Goal: Communication & Community: Answer question/provide support

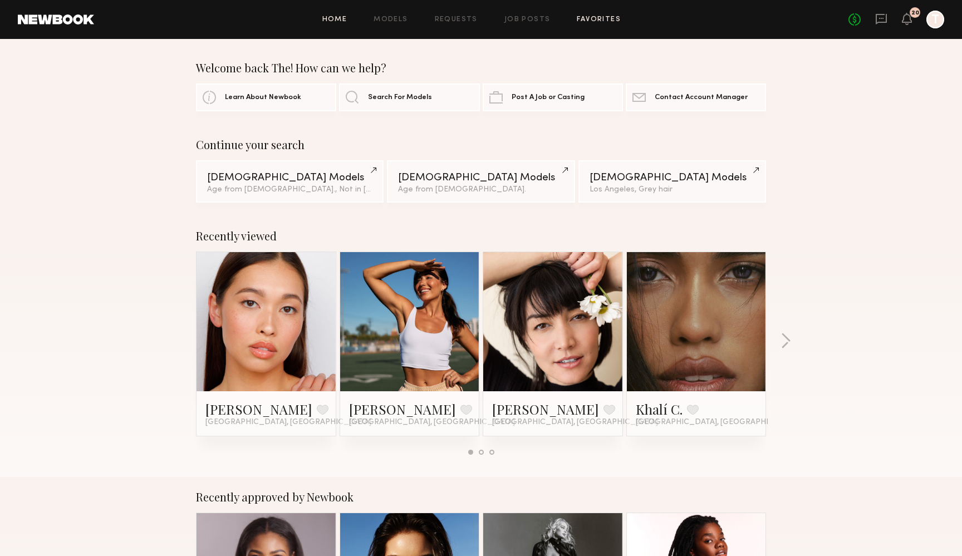
click at [592, 17] on link "Favorites" at bounding box center [599, 19] width 44 height 7
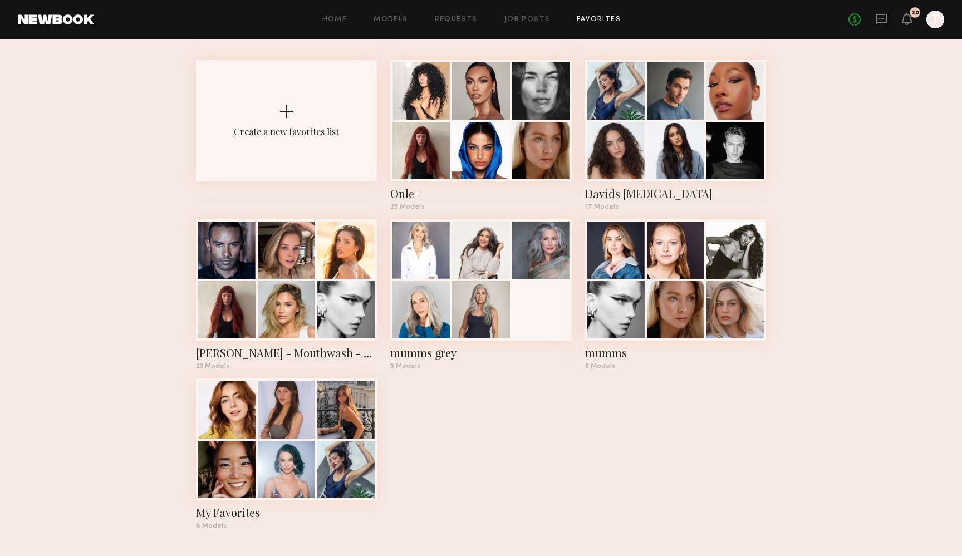
scroll to position [47, 0]
click at [277, 448] on div at bounding box center [286, 468] width 57 height 57
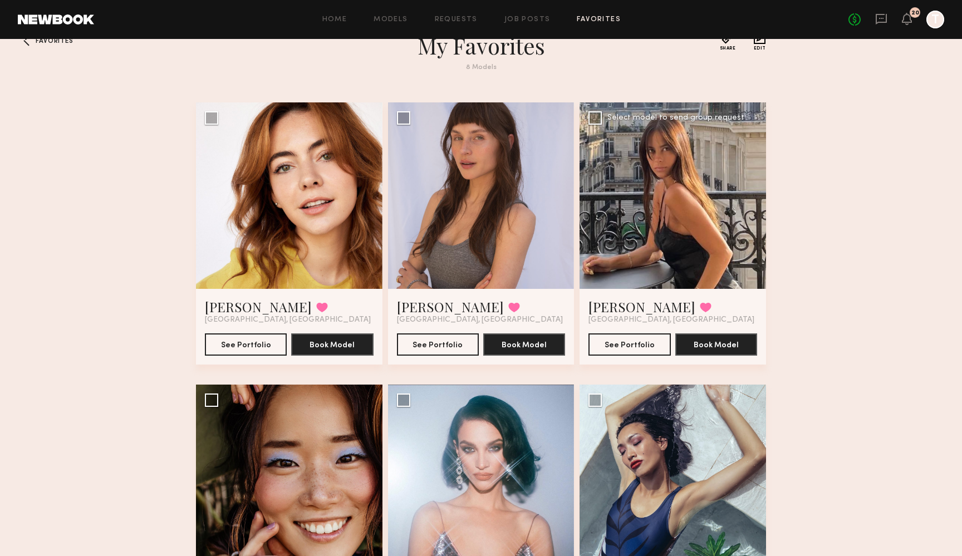
scroll to position [27, 0]
click at [664, 192] on div at bounding box center [673, 195] width 187 height 187
click at [629, 349] on button "See Portfolio" at bounding box center [630, 344] width 82 height 22
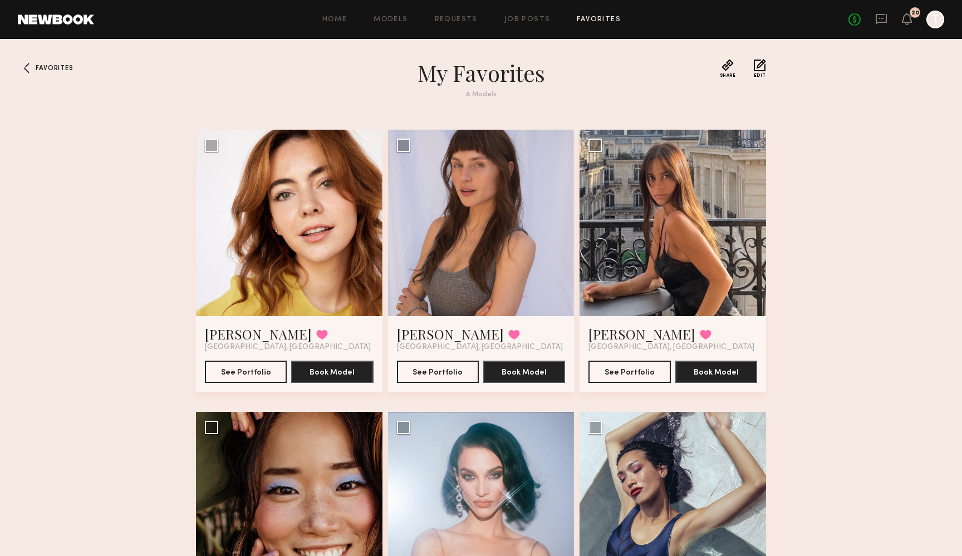
scroll to position [0, 0]
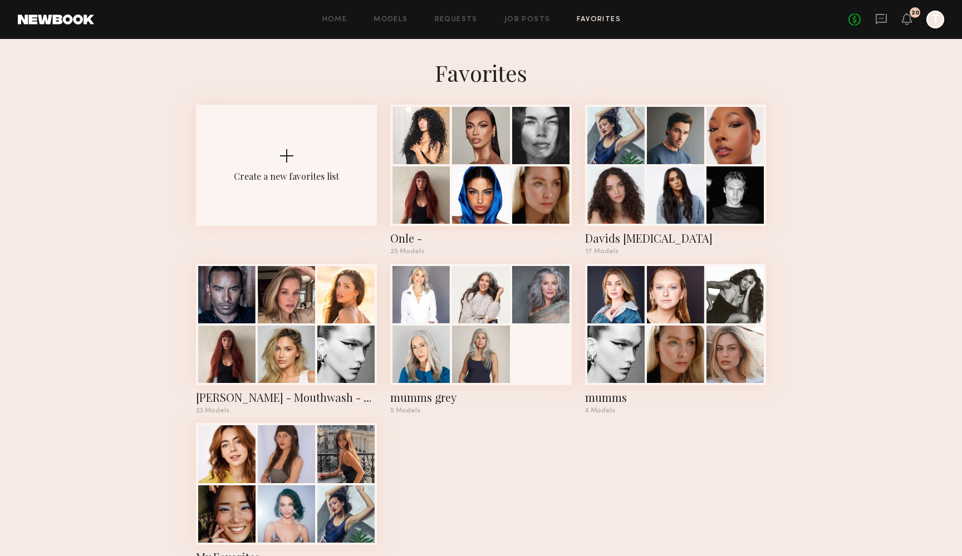
scroll to position [47, 0]
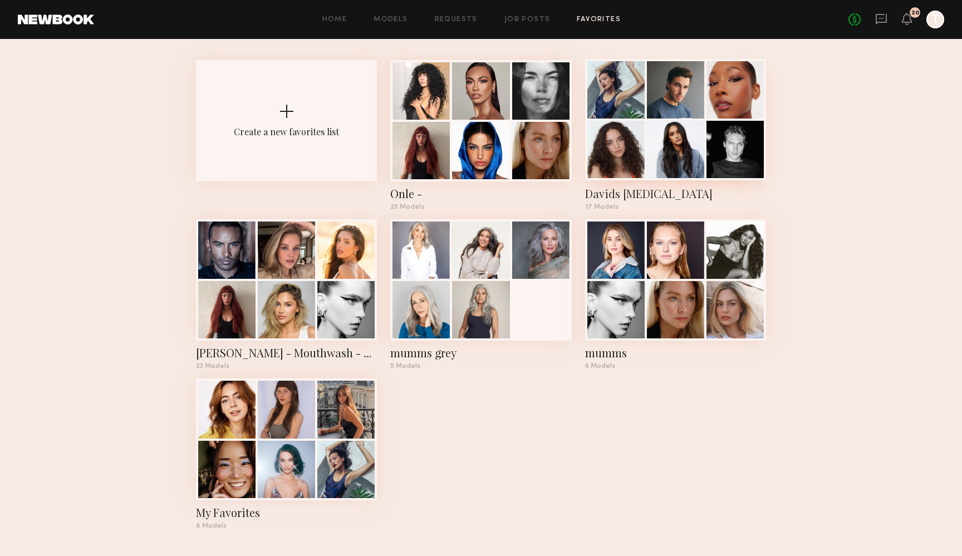
click at [609, 192] on div "Davids [MEDICAL_DATA]" at bounding box center [675, 194] width 181 height 16
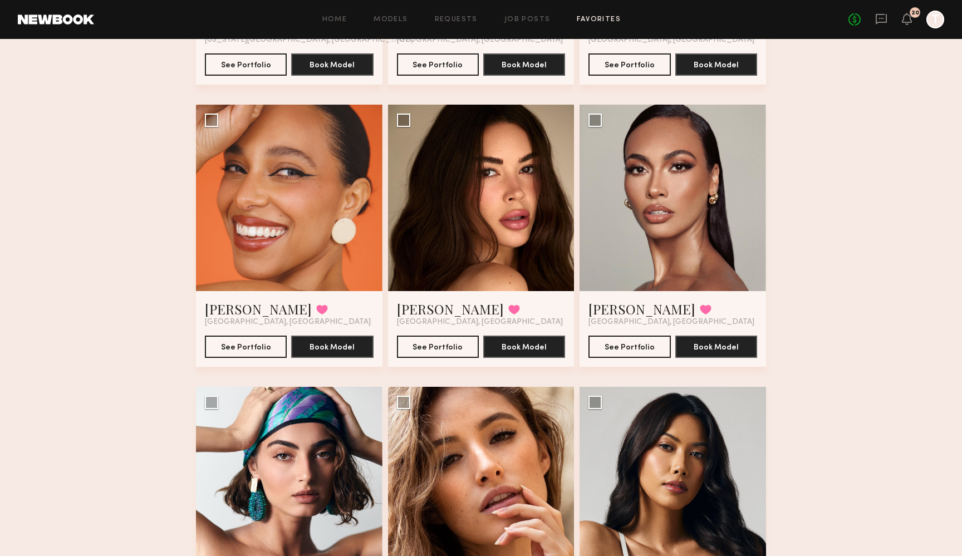
scroll to position [589, 0]
click at [421, 310] on link "[PERSON_NAME]" at bounding box center [450, 309] width 107 height 18
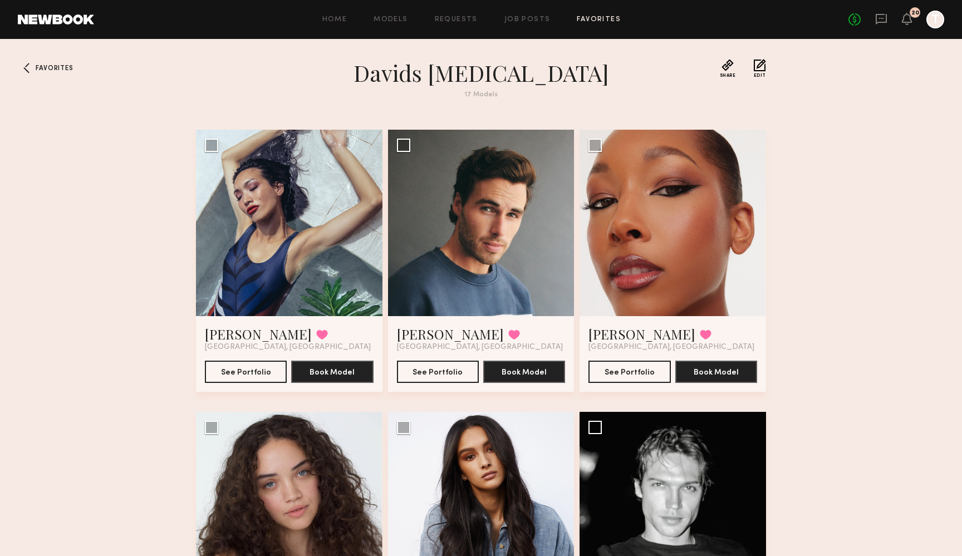
scroll to position [0, 0]
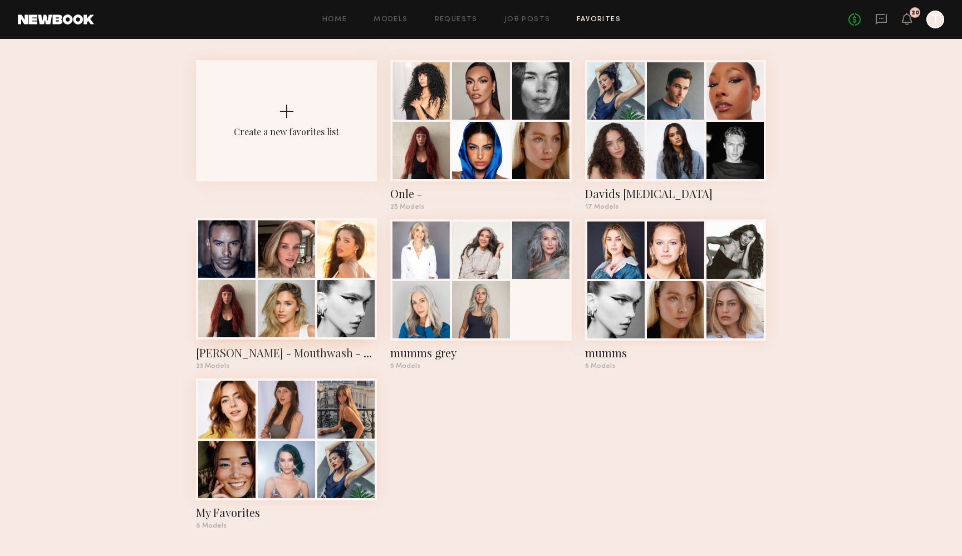
click at [269, 355] on div "[PERSON_NAME] - Mouthwash - Shortlist" at bounding box center [286, 353] width 181 height 16
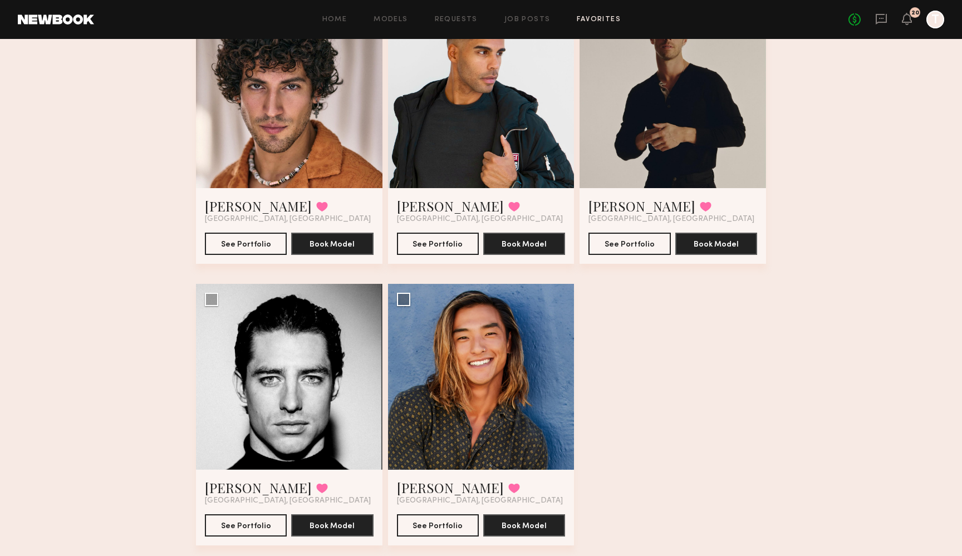
scroll to position [1848, 0]
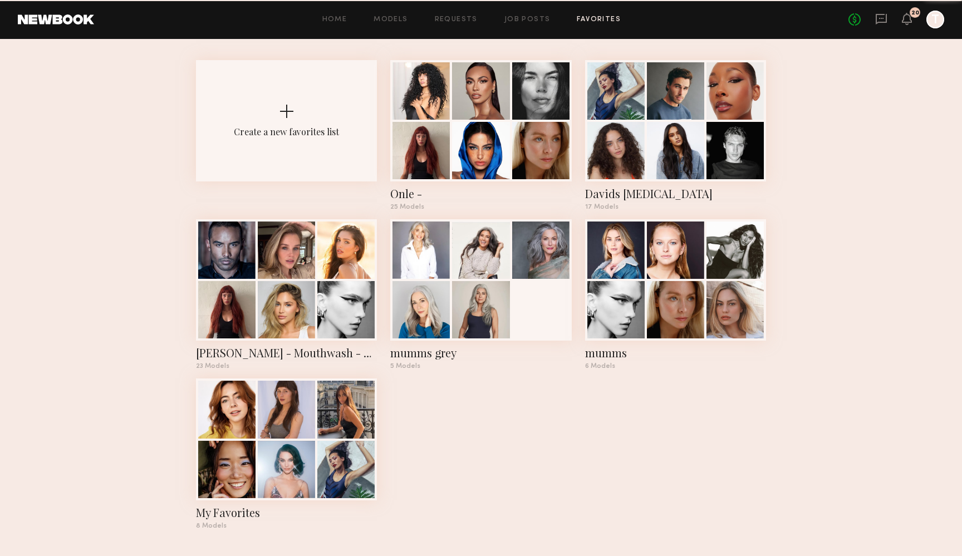
scroll to position [47, 0]
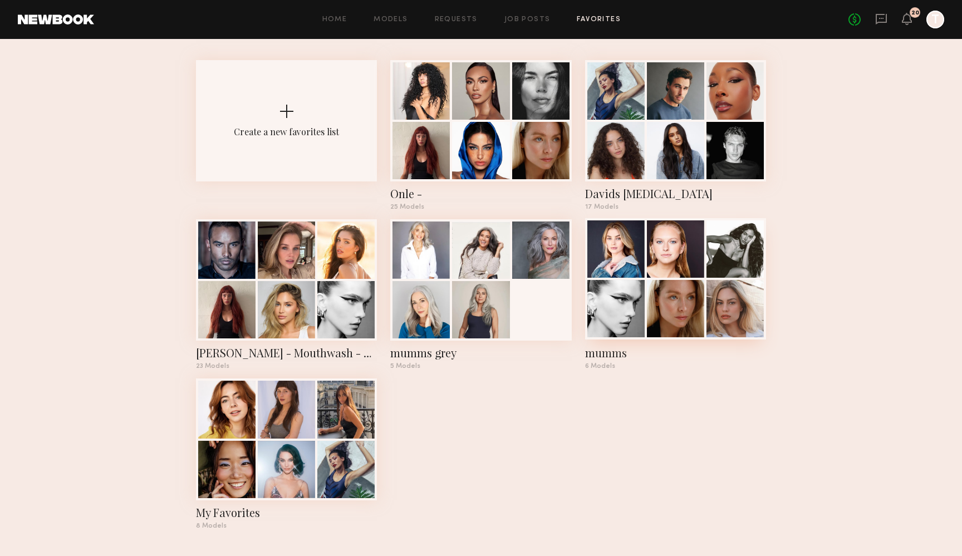
click at [615, 354] on div "mumms" at bounding box center [675, 353] width 181 height 16
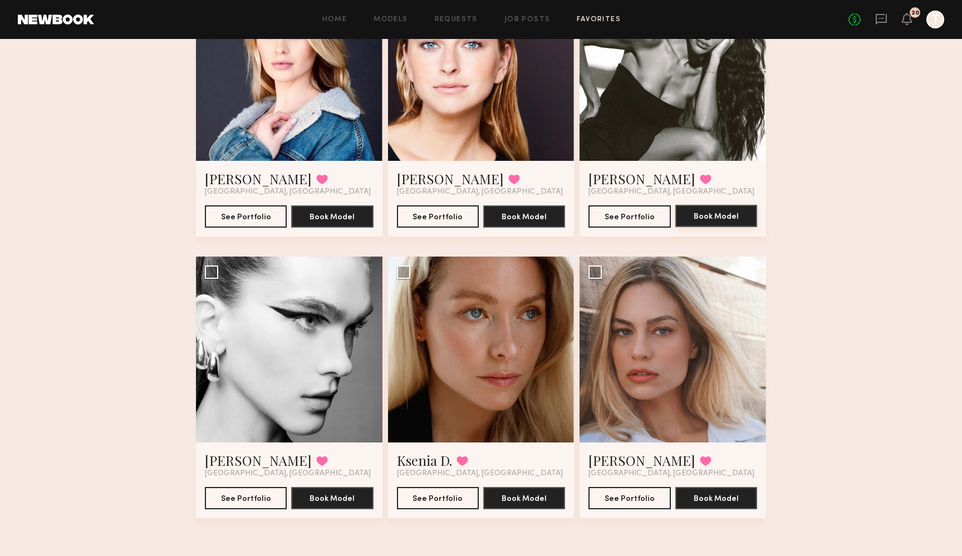
scroll to position [155, 0]
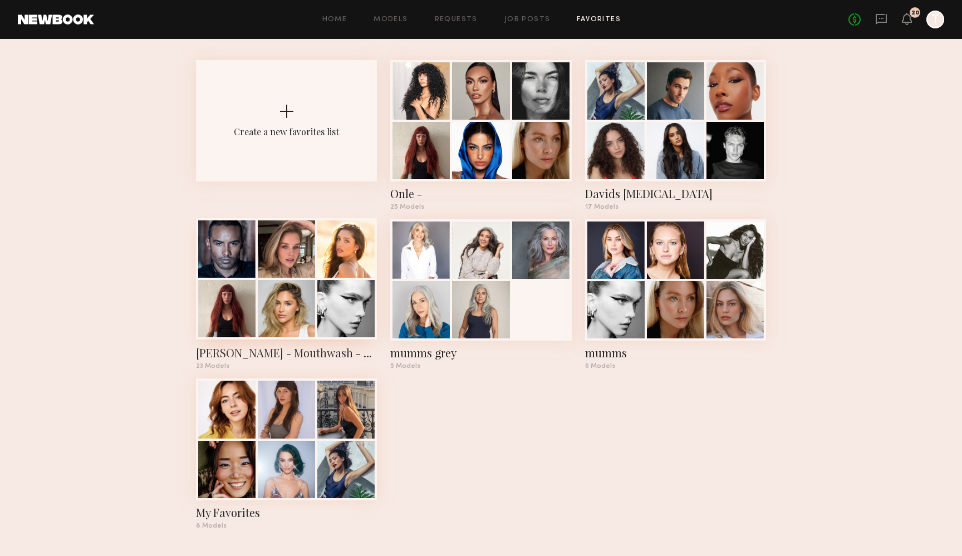
scroll to position [47, 0]
click at [283, 271] on div at bounding box center [286, 248] width 57 height 57
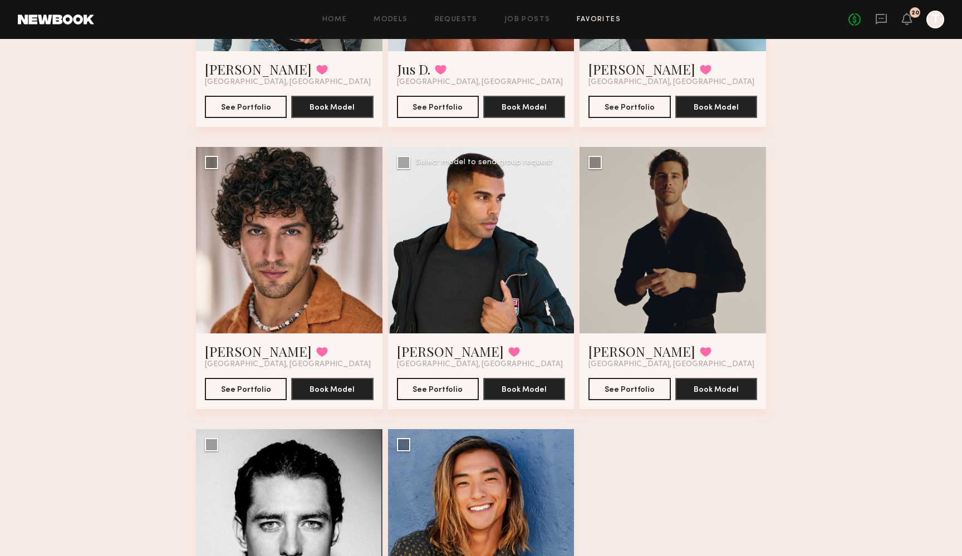
scroll to position [1709, 0]
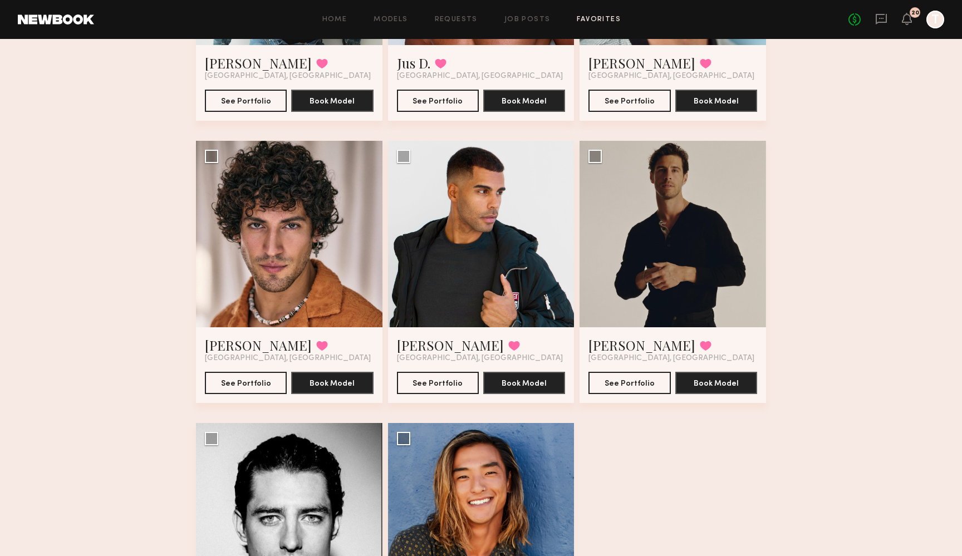
scroll to position [47, 0]
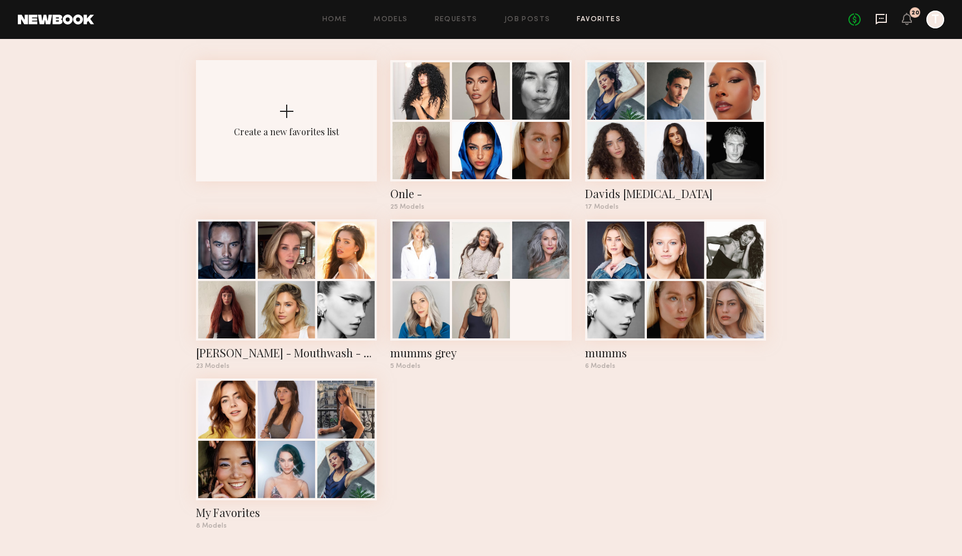
click at [881, 20] on icon at bounding box center [881, 19] width 12 height 12
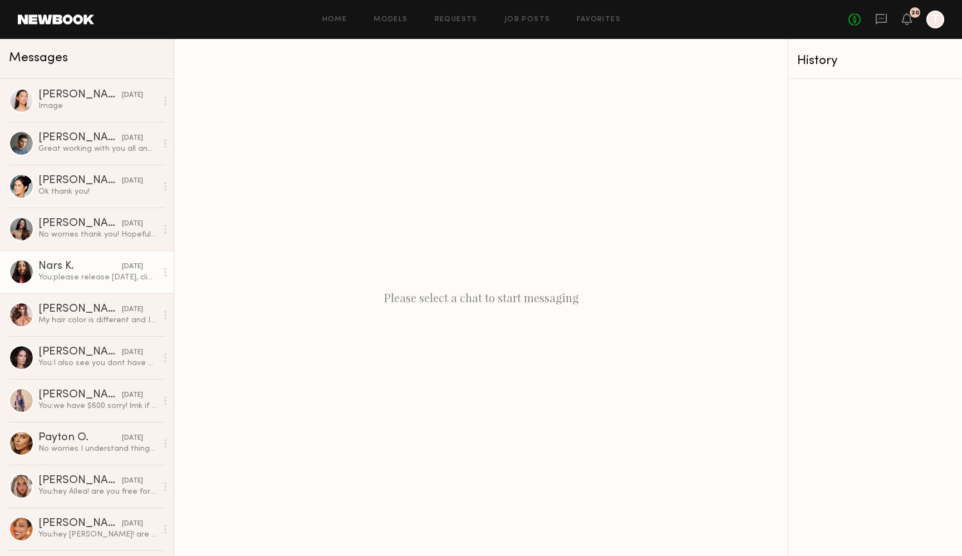
click at [62, 267] on div "Nars K." at bounding box center [80, 266] width 84 height 11
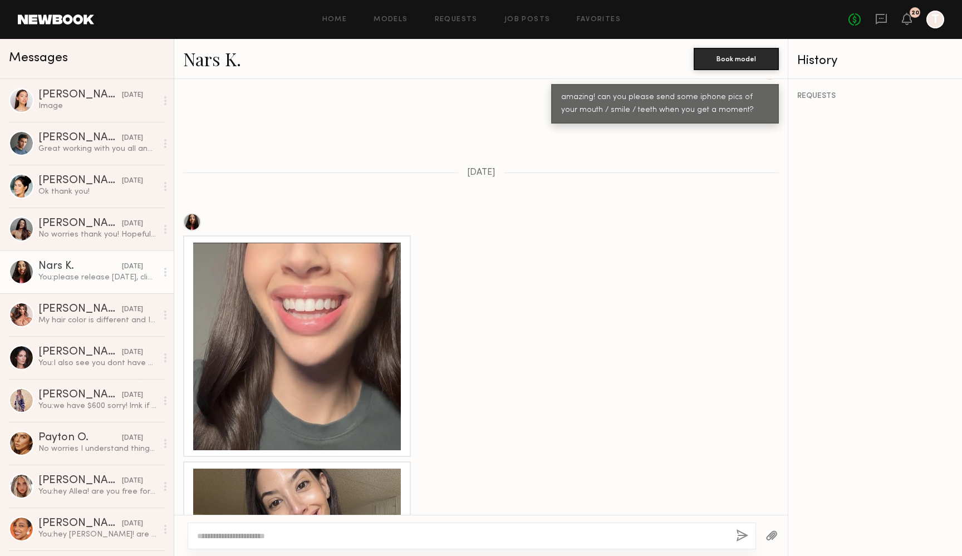
scroll to position [558, 0]
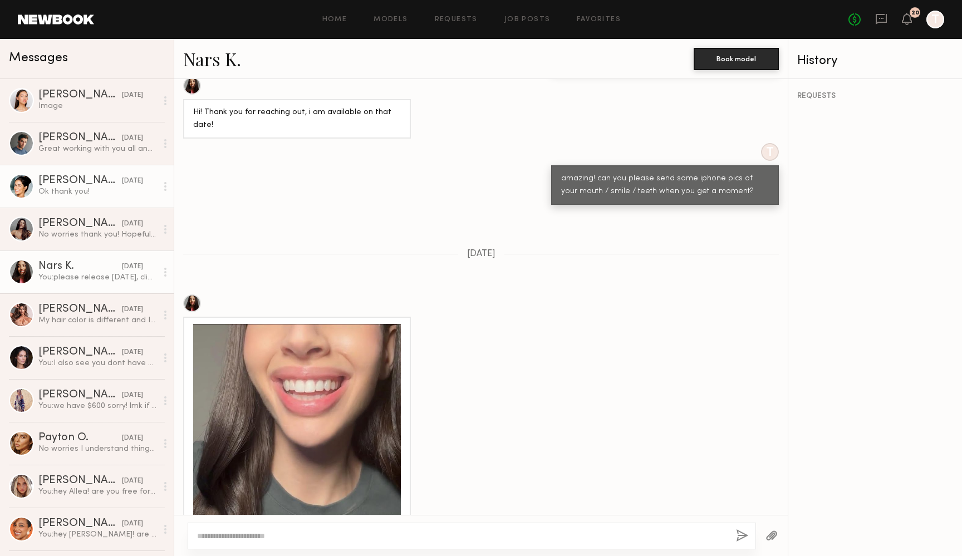
click at [84, 184] on div "[PERSON_NAME]" at bounding box center [80, 180] width 84 height 11
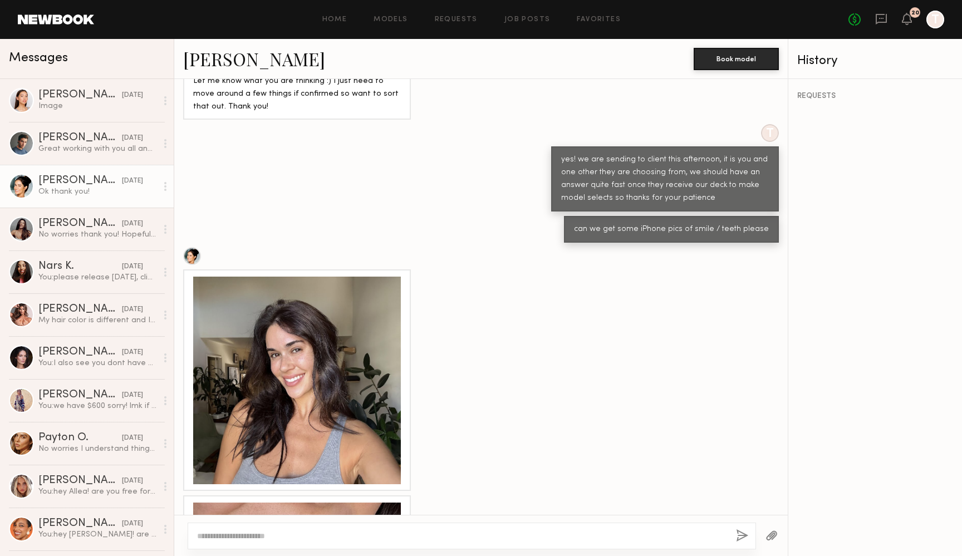
scroll to position [699, 0]
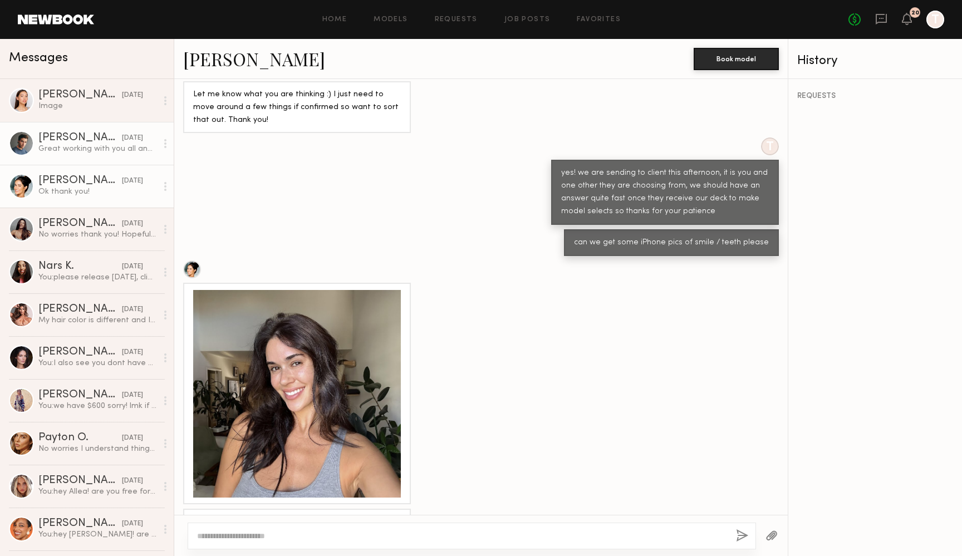
click at [48, 133] on div "[PERSON_NAME]" at bounding box center [80, 138] width 84 height 11
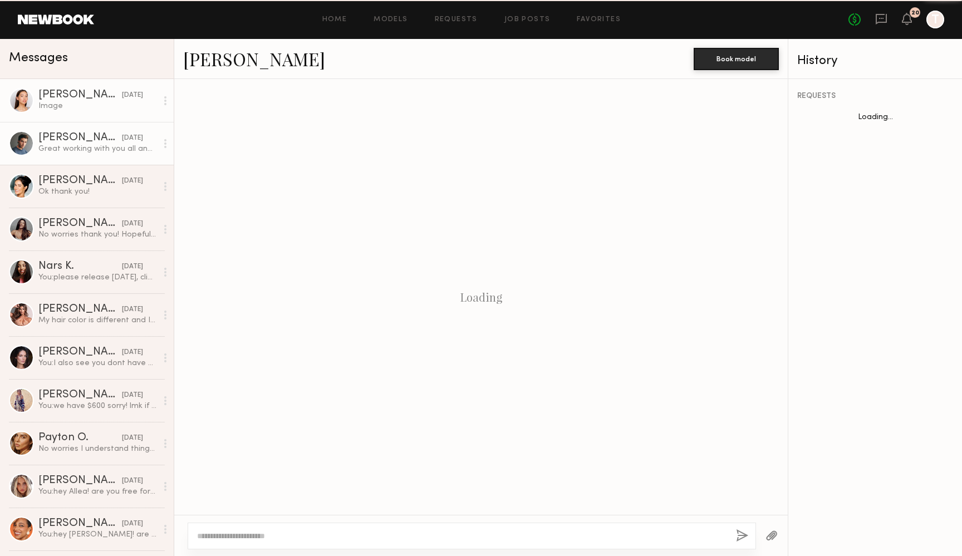
scroll to position [455, 0]
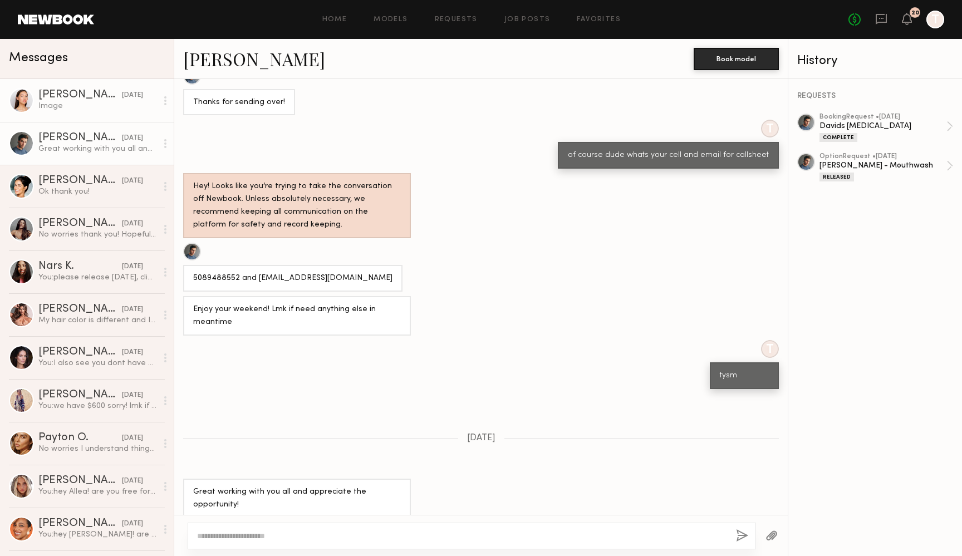
click at [49, 105] on div "Image" at bounding box center [97, 106] width 119 height 11
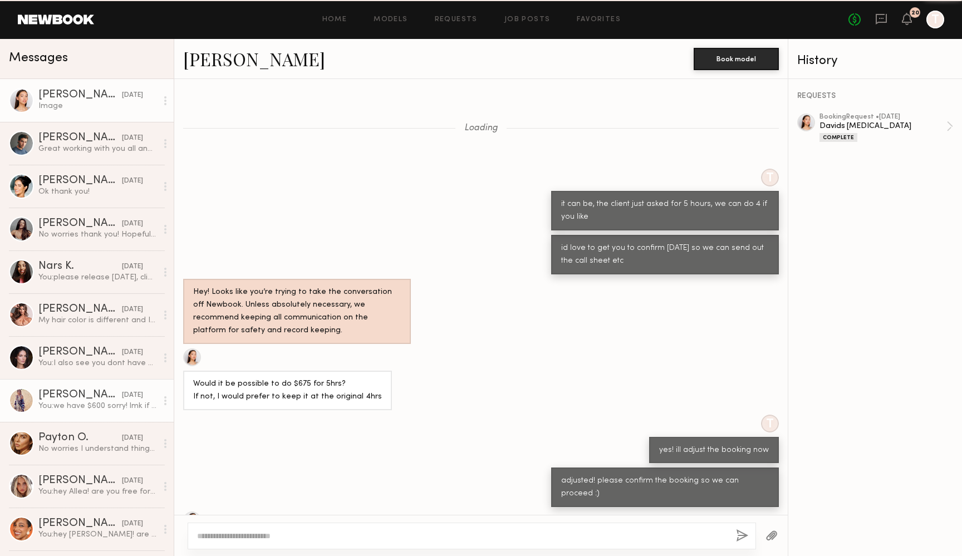
scroll to position [574, 0]
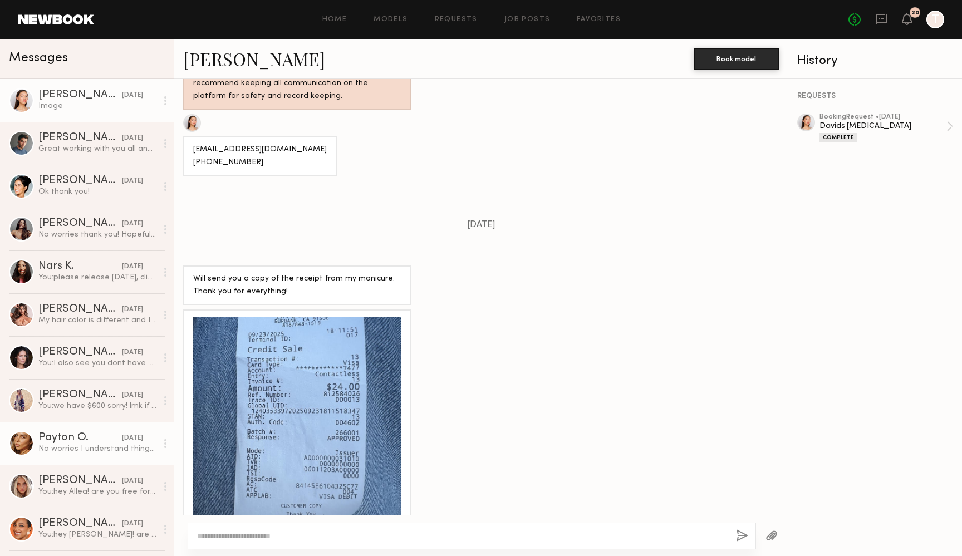
click at [70, 430] on link "Payton O. [DATE] No worries I understand things happen!" at bounding box center [87, 443] width 174 height 43
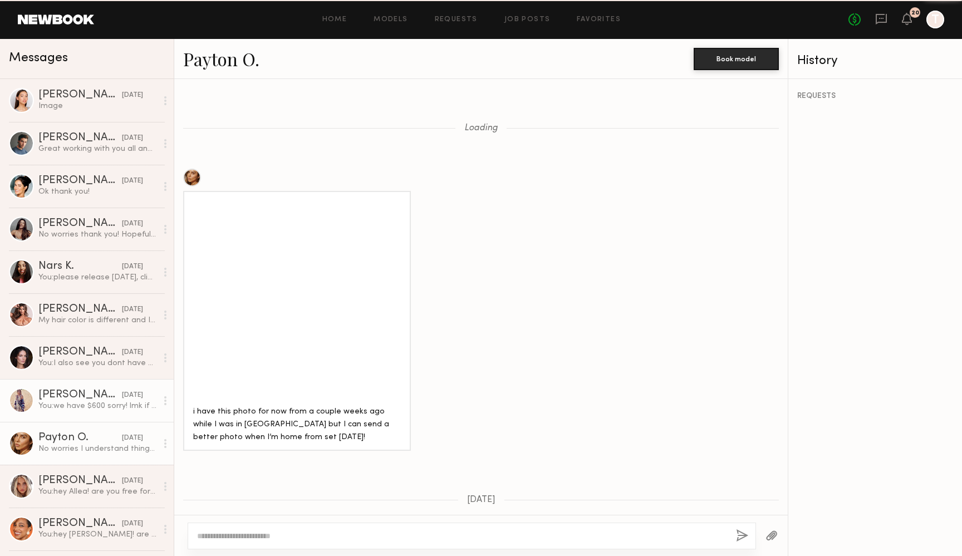
scroll to position [818, 0]
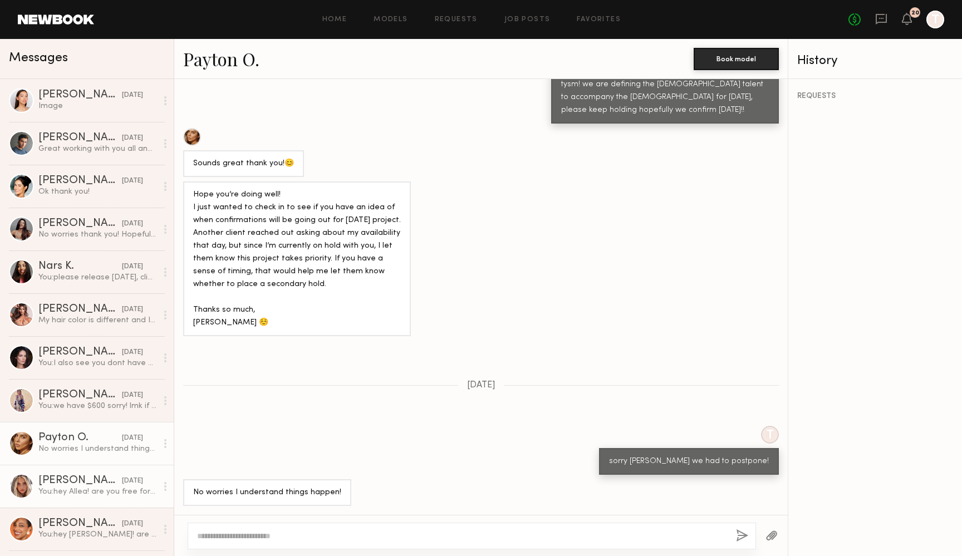
click at [66, 474] on link "[PERSON_NAME] [DATE] You: hey Allea! are you free for a few hours [DATE]? we ha…" at bounding box center [87, 486] width 174 height 43
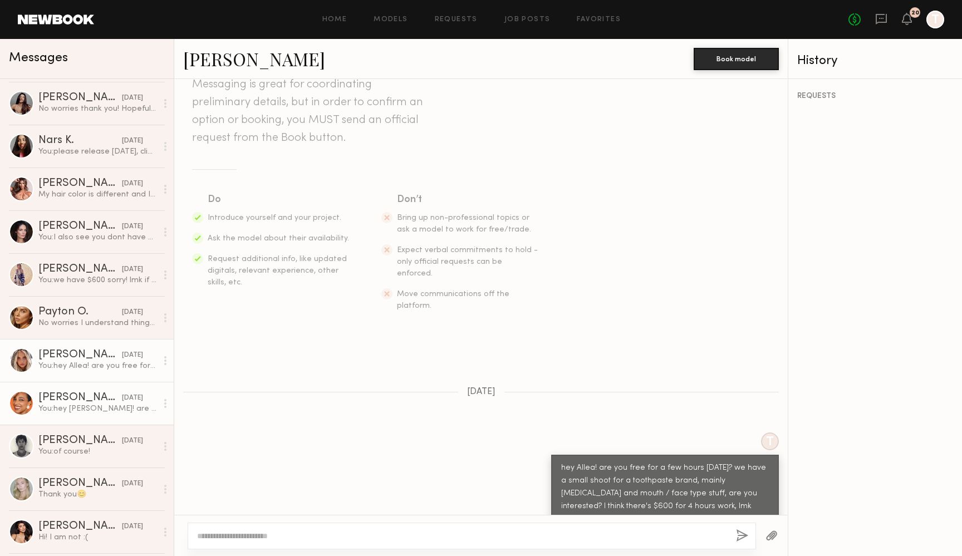
click at [67, 409] on div "You: hey [PERSON_NAME]! are you free for a few hours [DATE]? we have a small sh…" at bounding box center [97, 409] width 119 height 11
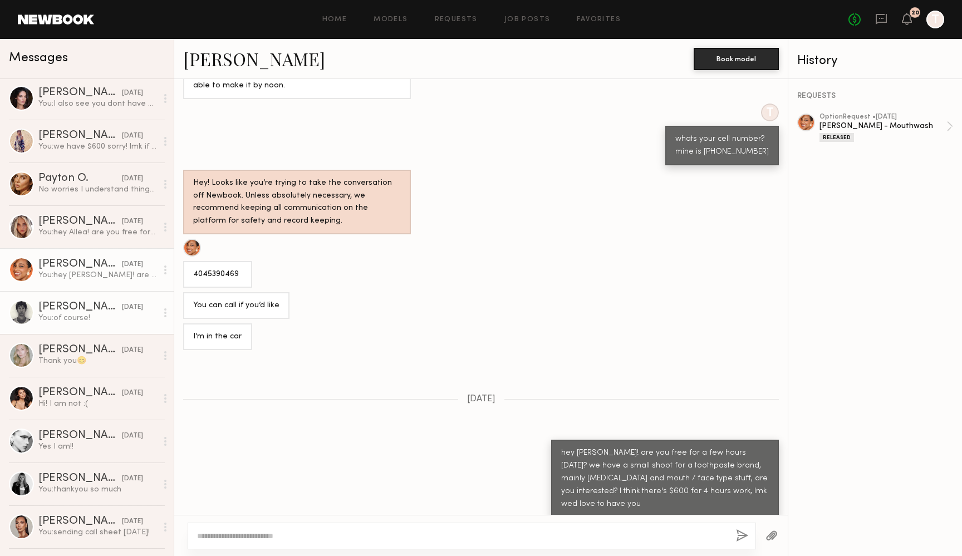
click at [71, 331] on link "[PERSON_NAME] [DATE] You: of course!" at bounding box center [87, 312] width 174 height 43
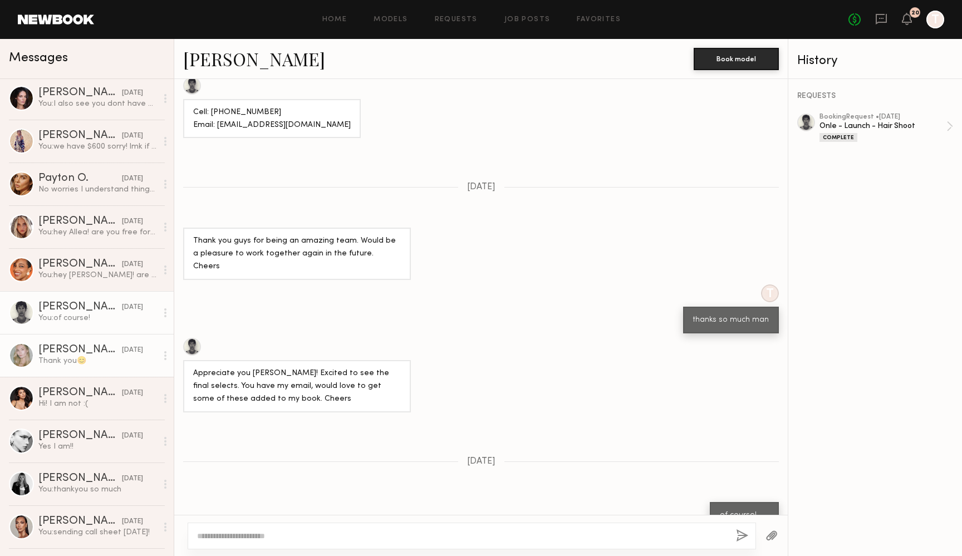
click at [67, 356] on div "Thank you😊" at bounding box center [97, 361] width 119 height 11
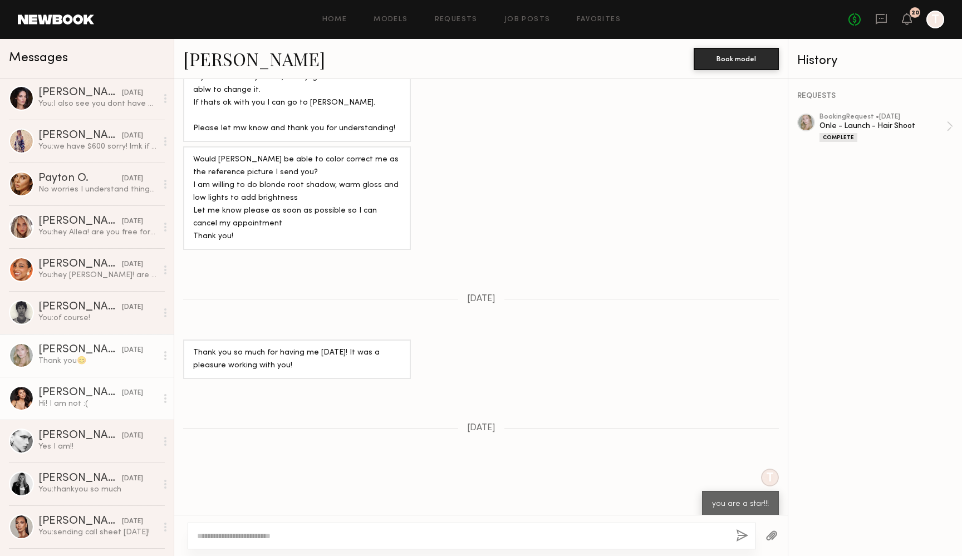
click at [57, 392] on div "[PERSON_NAME]" at bounding box center [80, 393] width 84 height 11
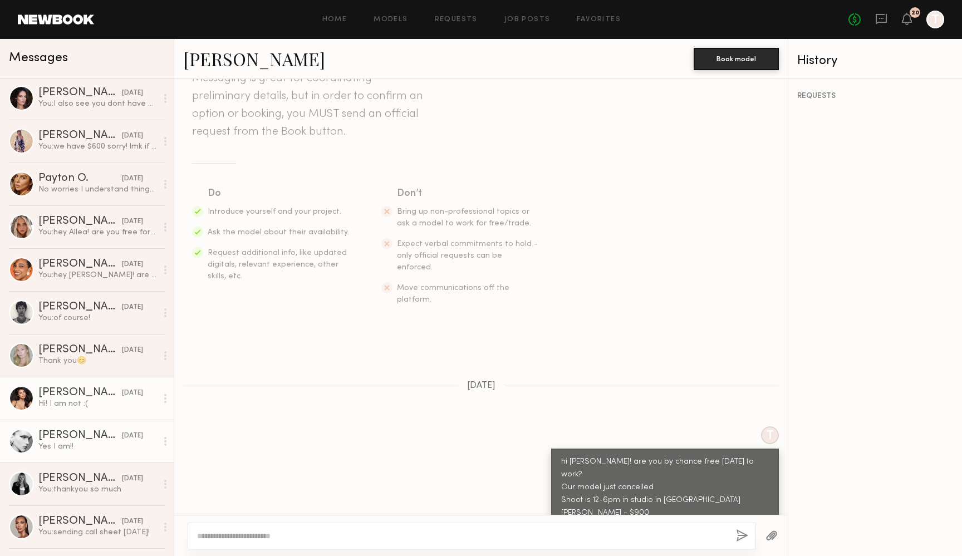
click at [56, 433] on div "[PERSON_NAME]" at bounding box center [80, 435] width 84 height 11
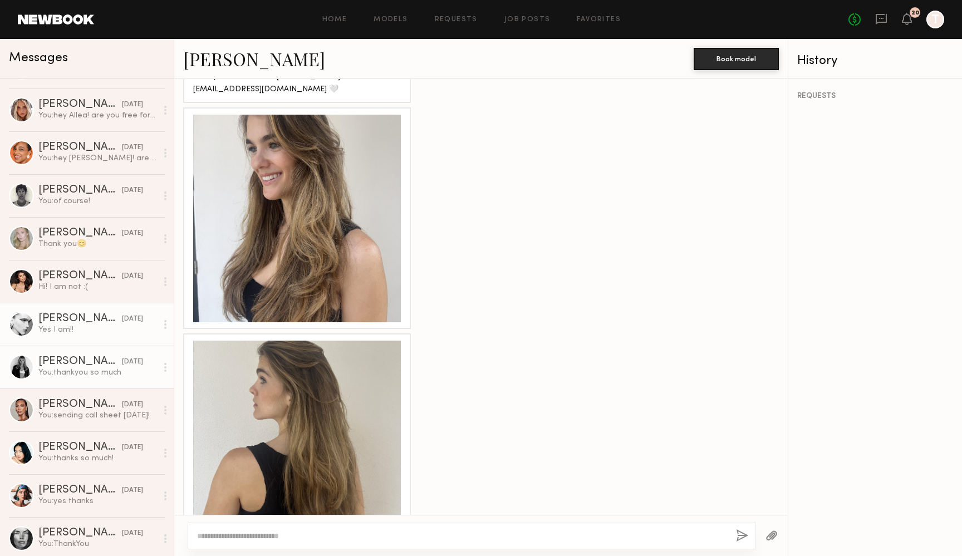
click at [55, 372] on div "You: thankyou so much" at bounding box center [97, 372] width 119 height 11
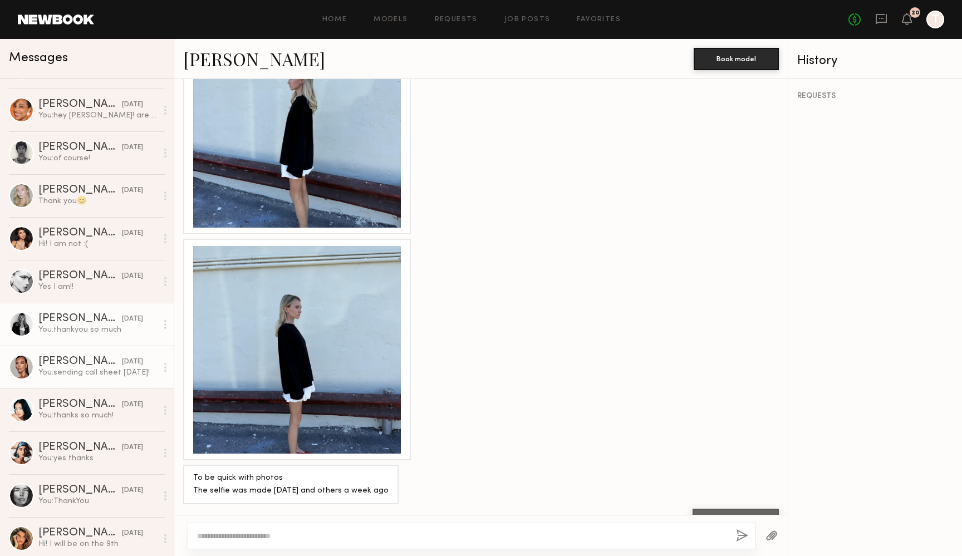
click at [55, 387] on link "[PERSON_NAME] [DATE] You: sending call sheet [DATE]!" at bounding box center [87, 367] width 174 height 43
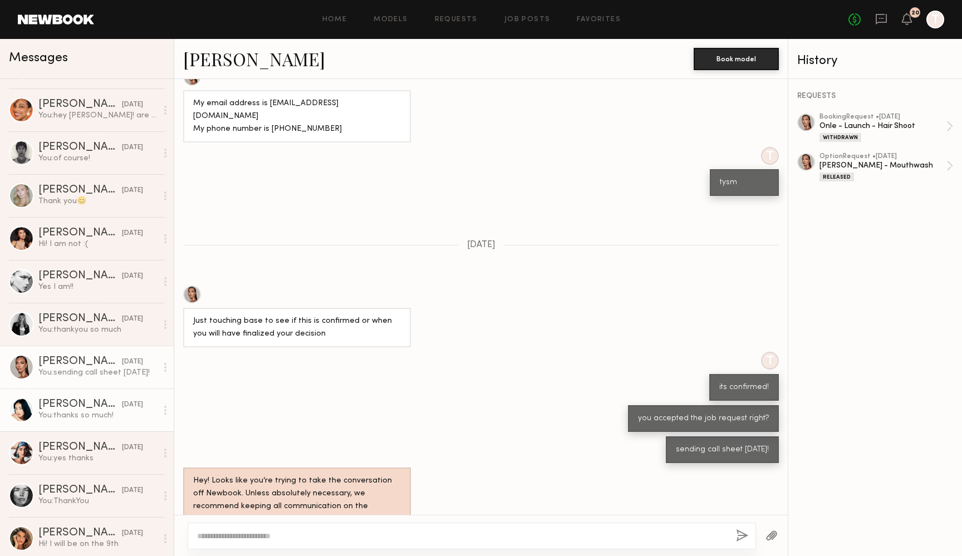
click at [57, 406] on div "[PERSON_NAME]" at bounding box center [80, 404] width 84 height 11
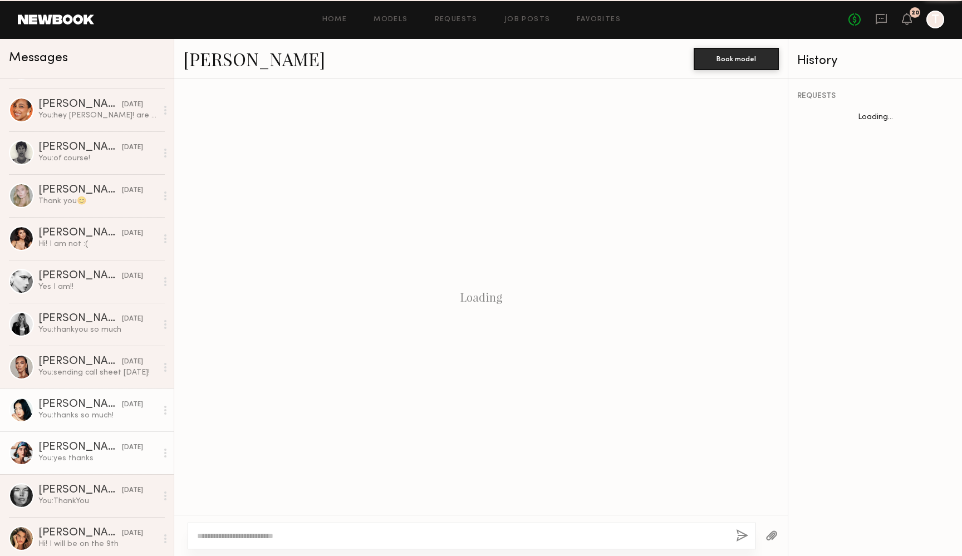
click at [54, 461] on div "You: yes thanks" at bounding box center [97, 458] width 119 height 11
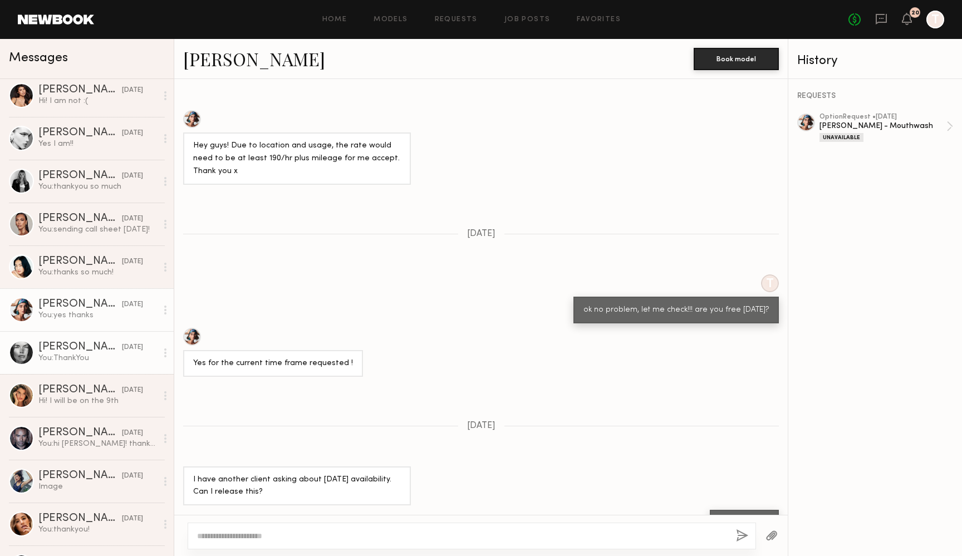
click at [48, 366] on link "[PERSON_NAME] [DATE] You: ThankYou" at bounding box center [87, 352] width 174 height 43
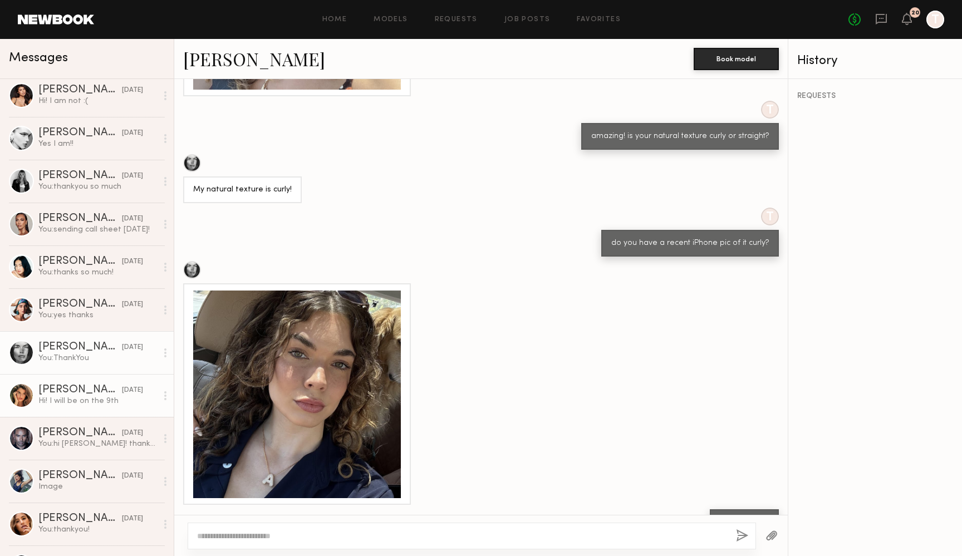
click at [39, 401] on div "Hi! I will be on the 9th" at bounding box center [97, 401] width 119 height 11
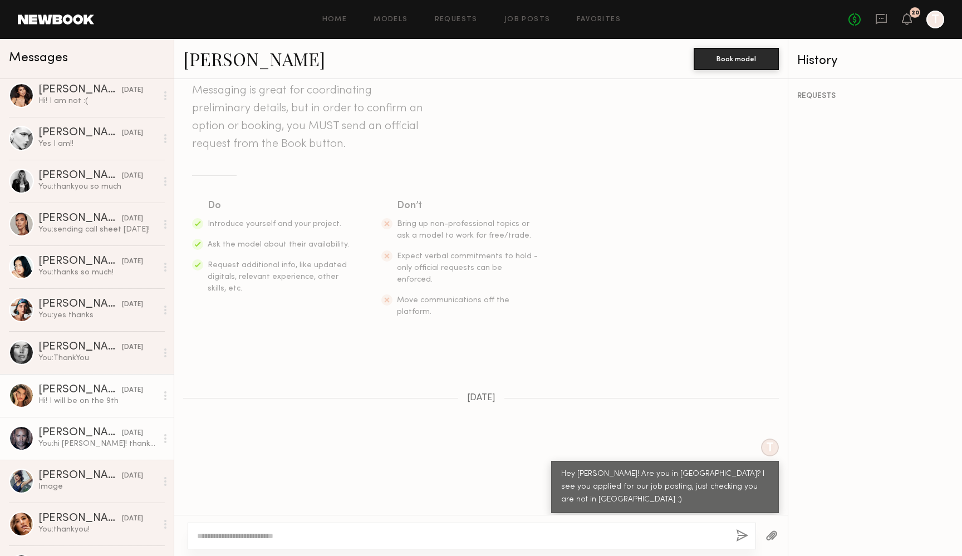
click at [57, 424] on link "[PERSON_NAME] [DATE] You: hi [PERSON_NAME]! thanks for checking in man, we are …" at bounding box center [87, 438] width 174 height 43
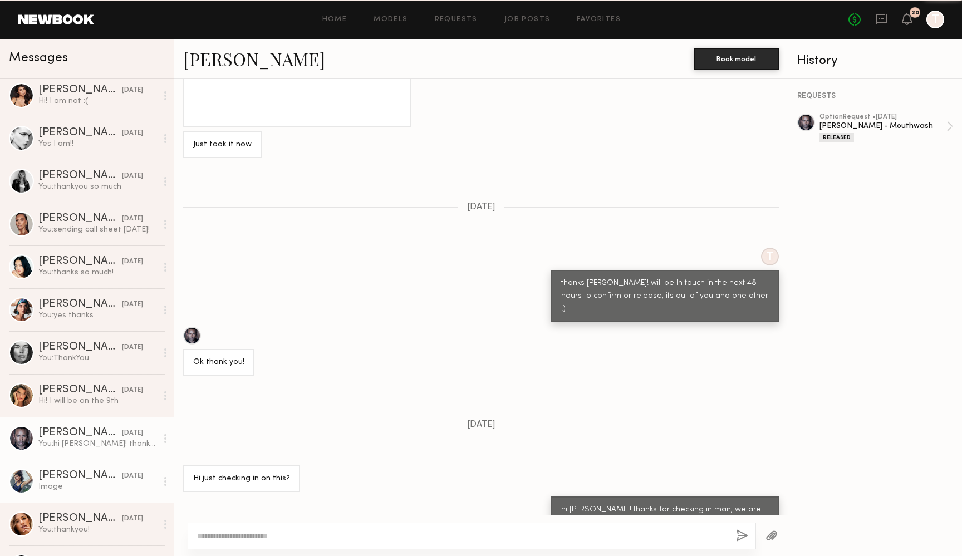
click at [51, 486] on div "Image" at bounding box center [97, 487] width 119 height 11
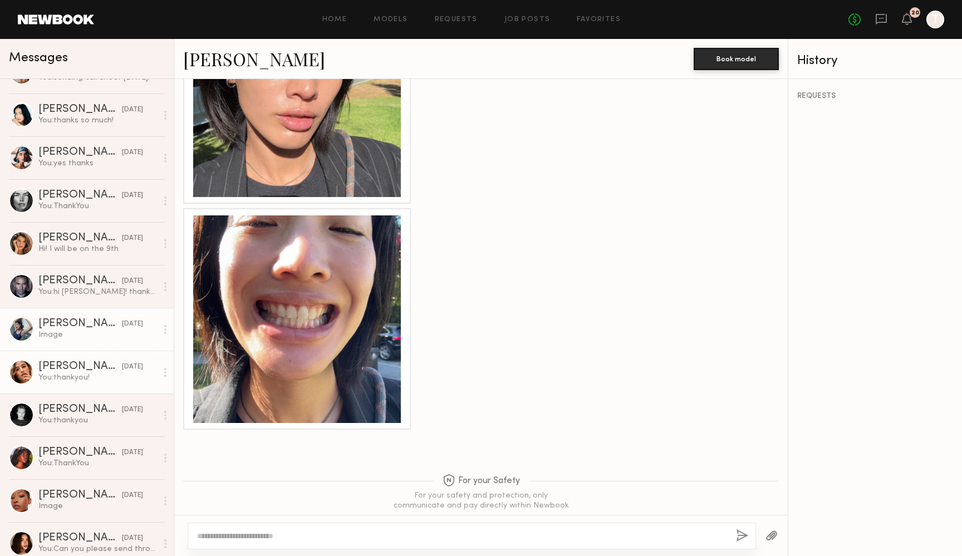
click at [48, 369] on div "[PERSON_NAME]" at bounding box center [80, 366] width 84 height 11
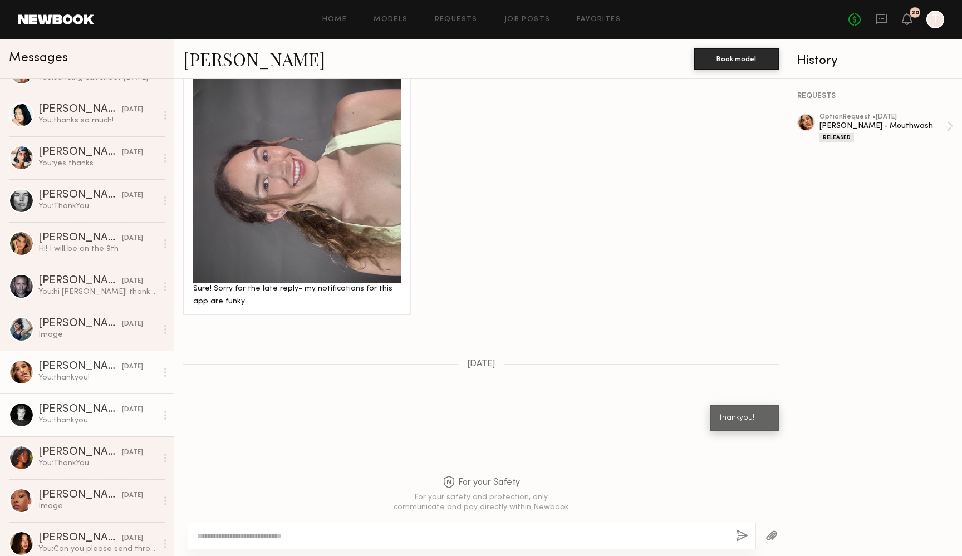
click at [60, 421] on div "You: thankyou" at bounding box center [97, 420] width 119 height 11
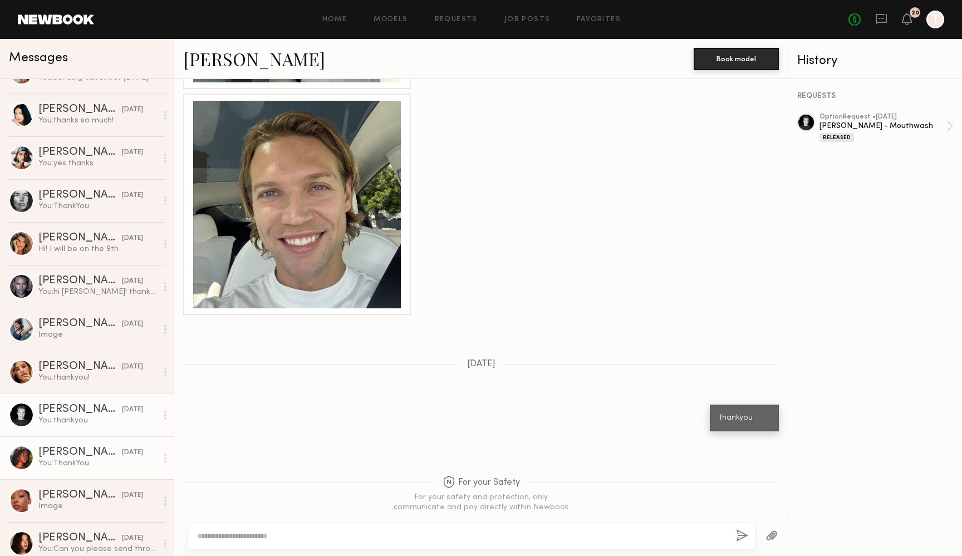
click at [55, 462] on div "You: ThankYou" at bounding box center [97, 463] width 119 height 11
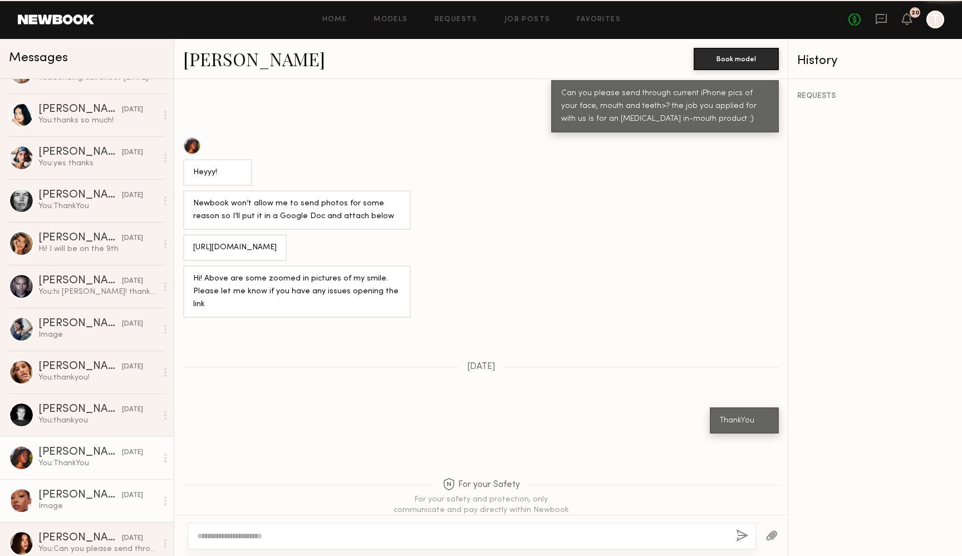
click at [53, 509] on div "Image" at bounding box center [97, 506] width 119 height 11
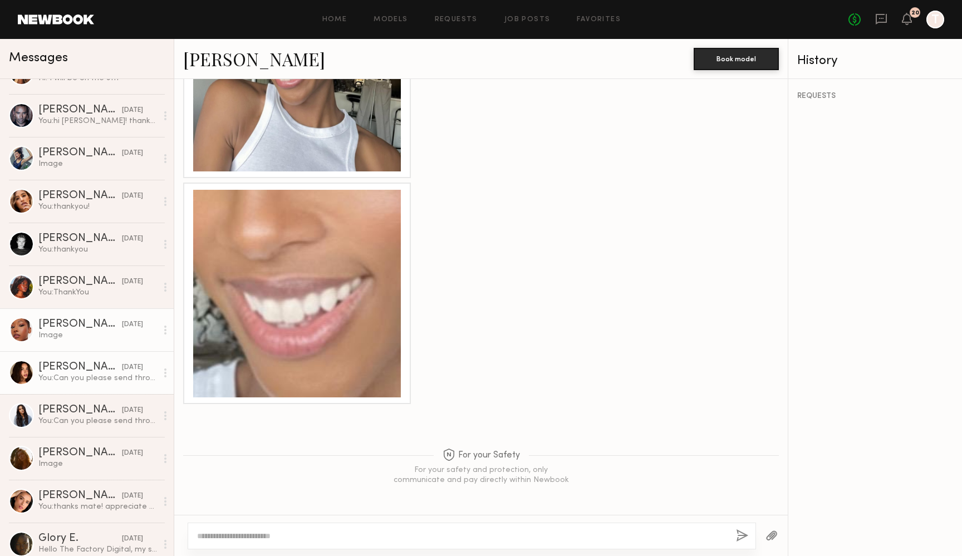
click at [56, 372] on div "[PERSON_NAME]" at bounding box center [80, 367] width 84 height 11
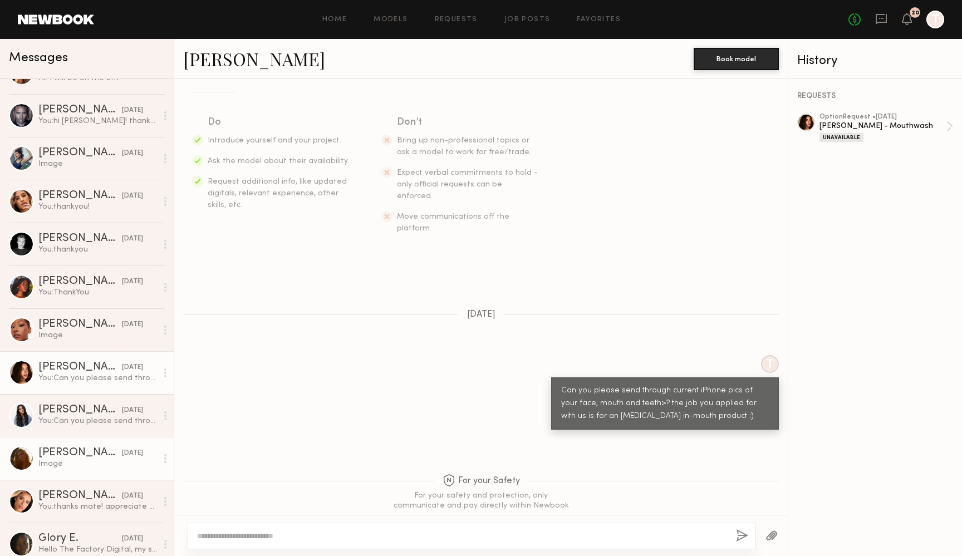
click at [56, 465] on div "Image" at bounding box center [97, 464] width 119 height 11
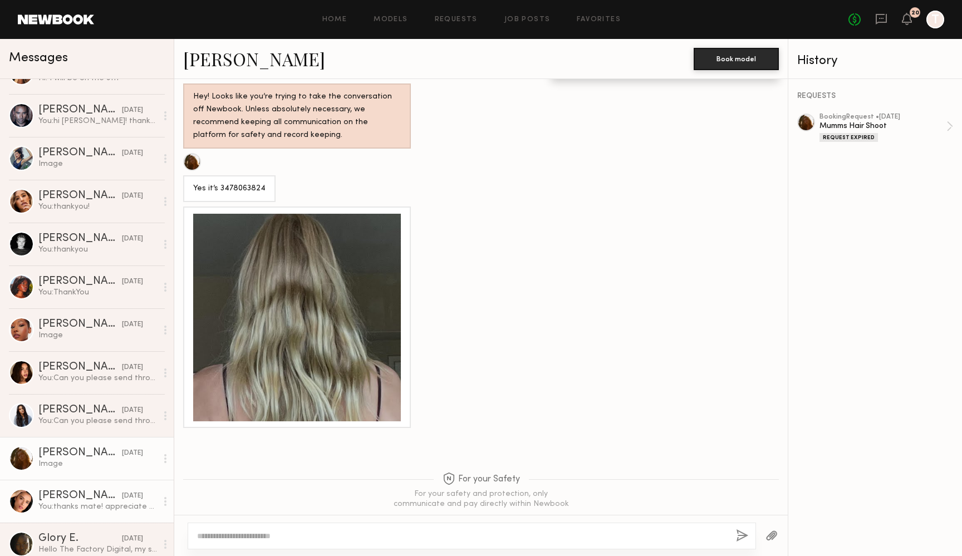
click at [54, 495] on div "[PERSON_NAME]" at bounding box center [80, 496] width 84 height 11
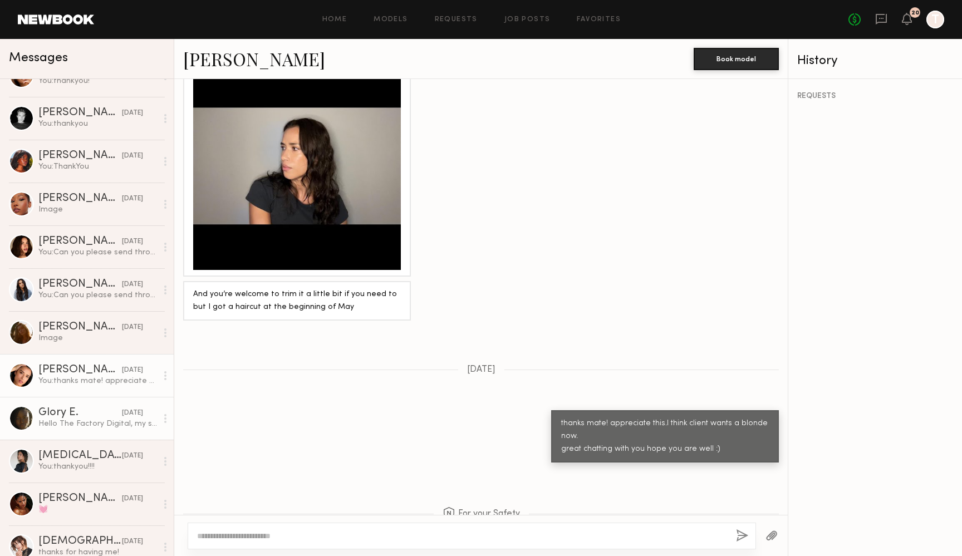
click at [53, 419] on div "Hello The Factory Digital, my sincere apologies for not responding sooner. I to…" at bounding box center [97, 424] width 119 height 11
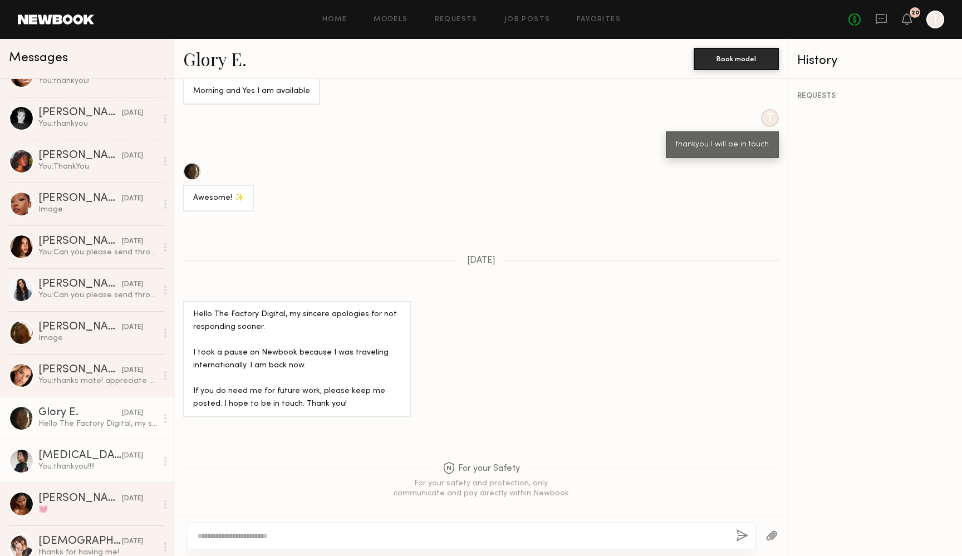
click at [53, 447] on link "[MEDICAL_DATA][PERSON_NAME] [DATE] You: thankyou!!!!" at bounding box center [87, 461] width 174 height 43
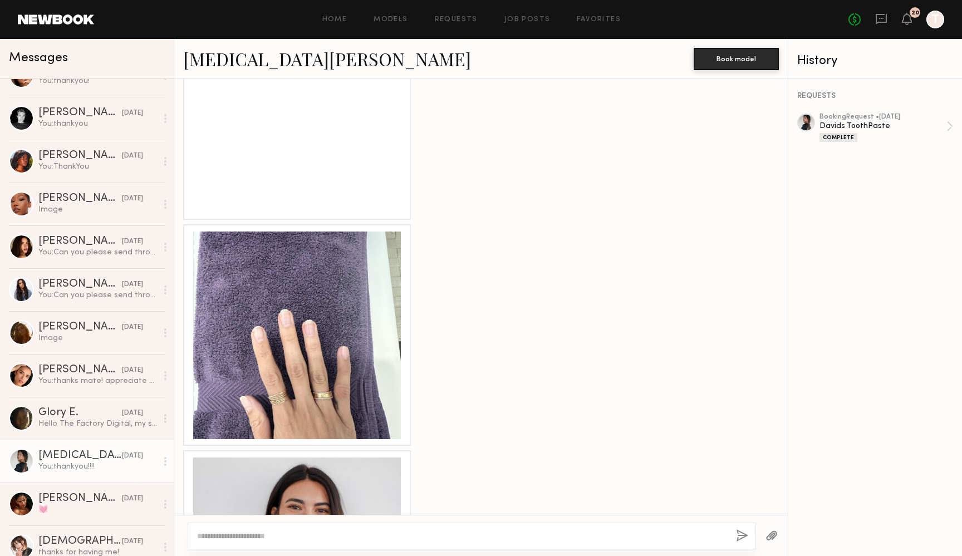
click at [213, 70] on link "[MEDICAL_DATA][PERSON_NAME]" at bounding box center [327, 59] width 288 height 24
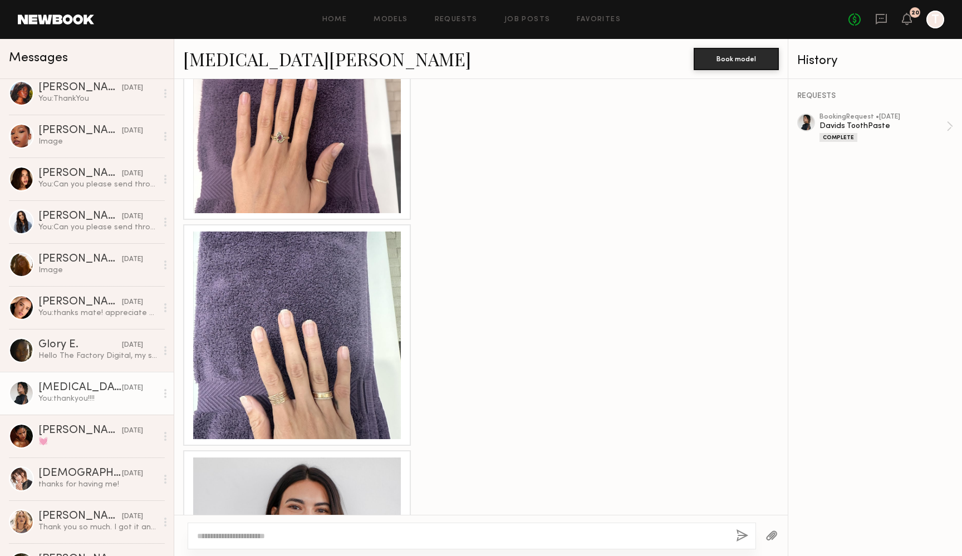
scroll to position [1094, 0]
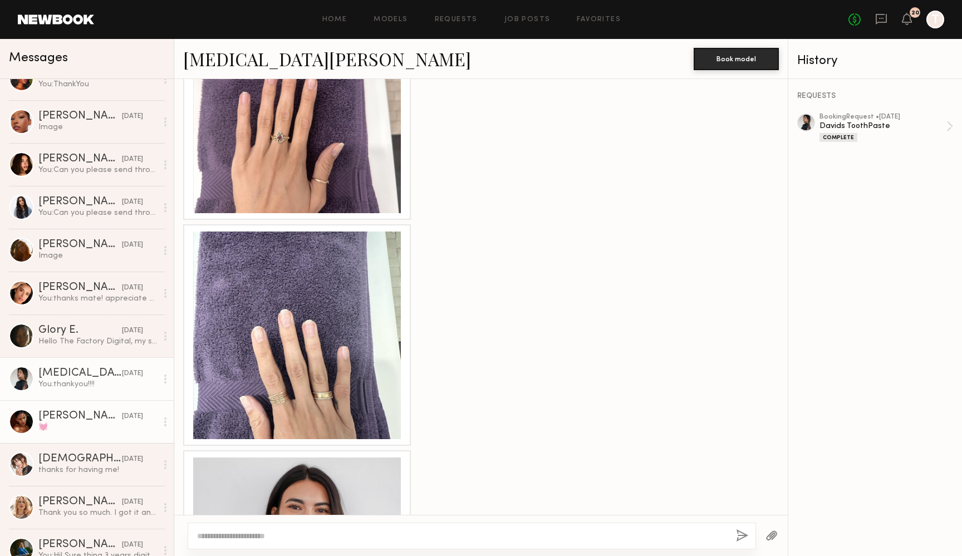
click at [52, 419] on div "[PERSON_NAME]" at bounding box center [80, 416] width 84 height 11
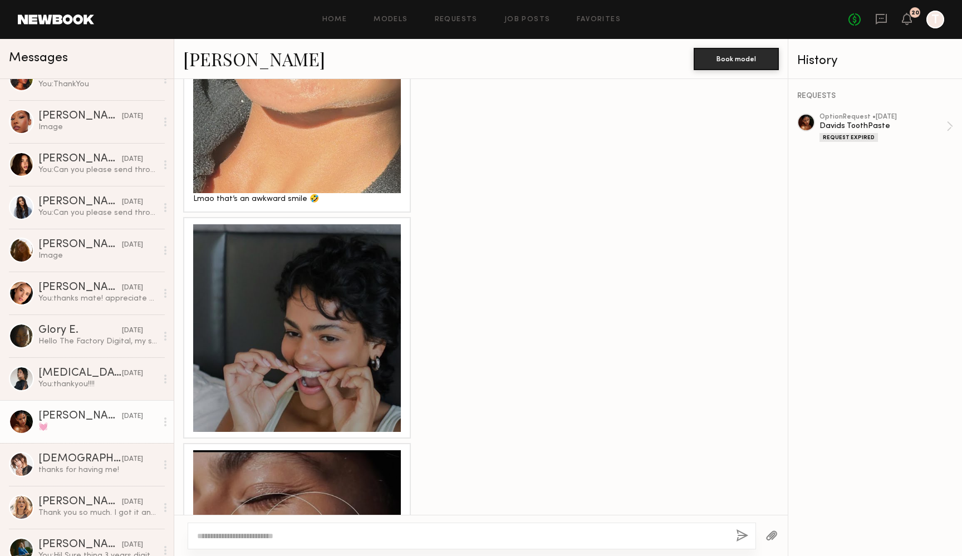
scroll to position [360, 0]
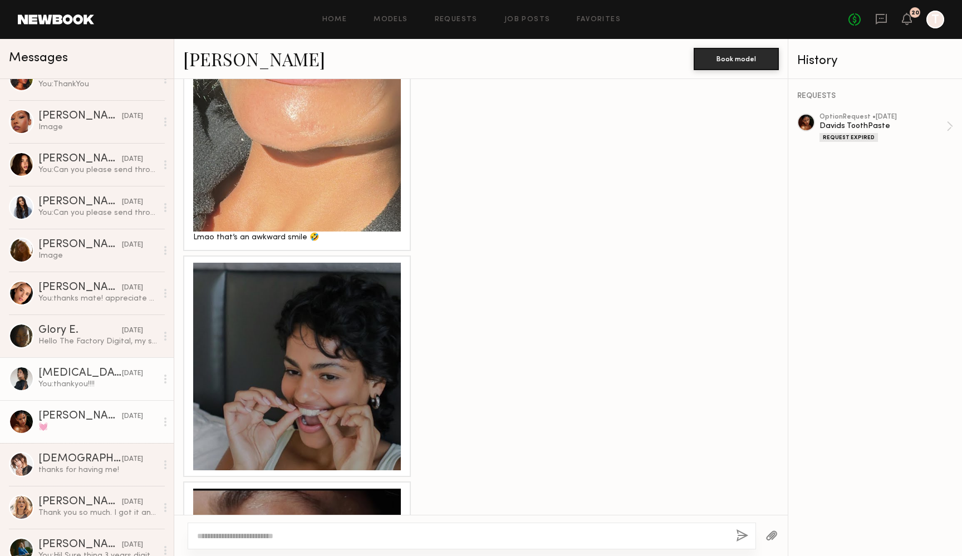
click at [65, 366] on link "[MEDICAL_DATA][PERSON_NAME] [DATE] You: thankyou!!!!" at bounding box center [87, 378] width 174 height 43
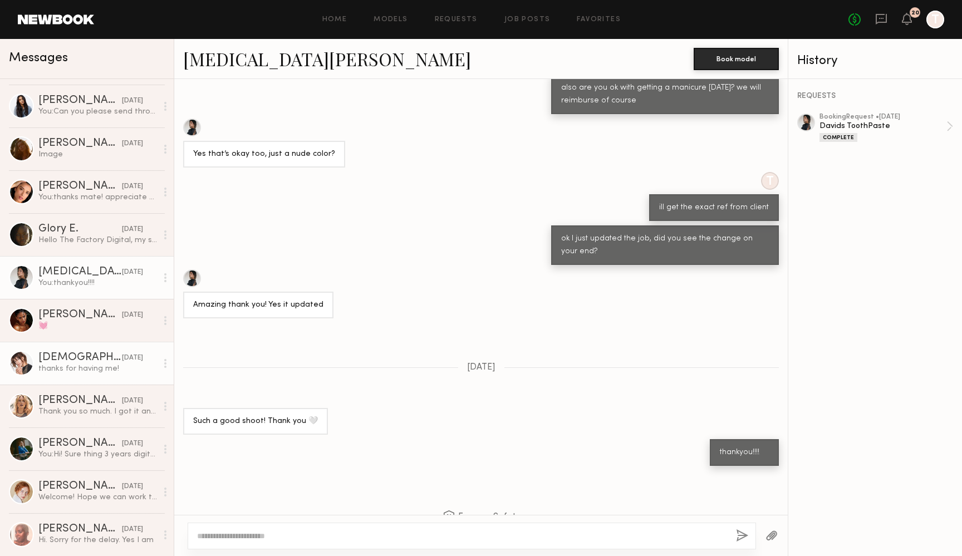
scroll to position [1195, 0]
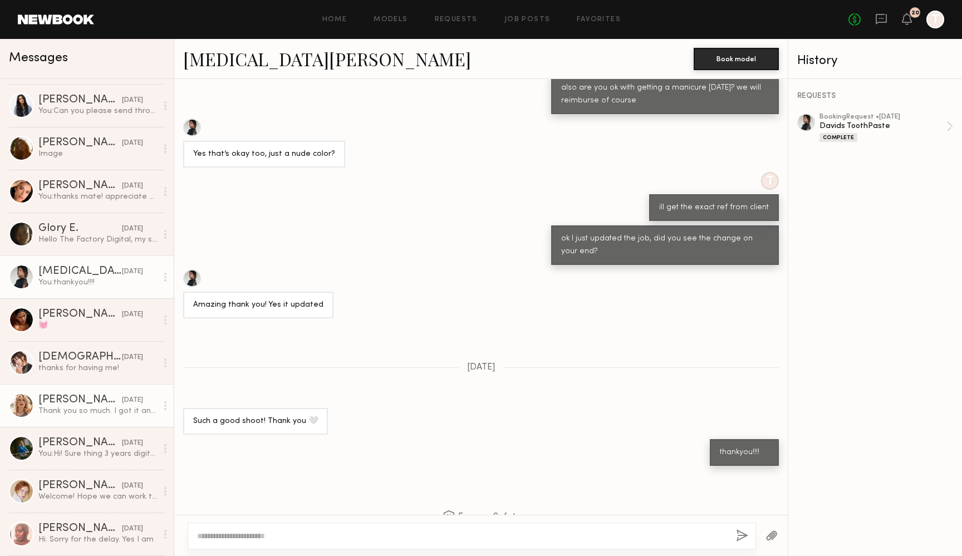
click at [77, 394] on link "[PERSON_NAME] [DATE] Thank you so much. I got it and actually replied. Looking …" at bounding box center [87, 405] width 174 height 43
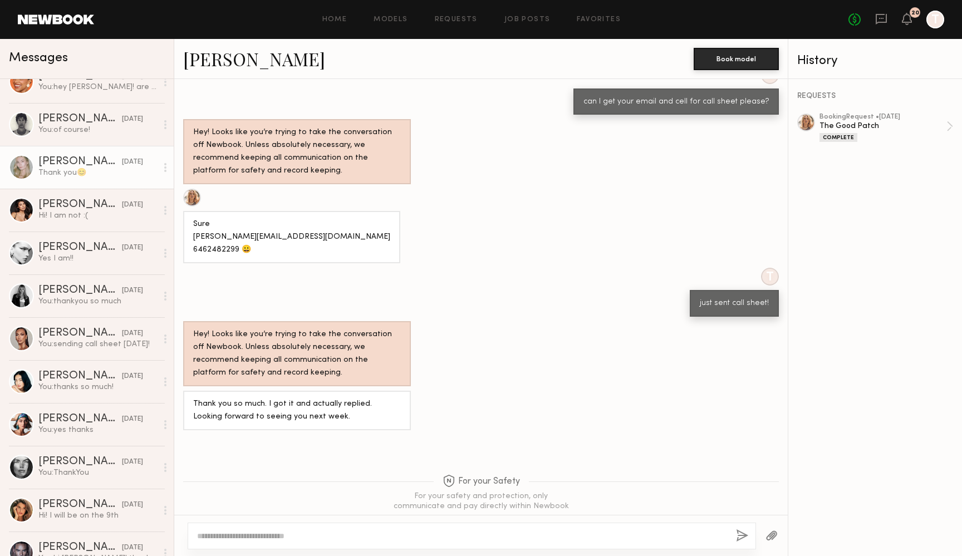
scroll to position [453, 0]
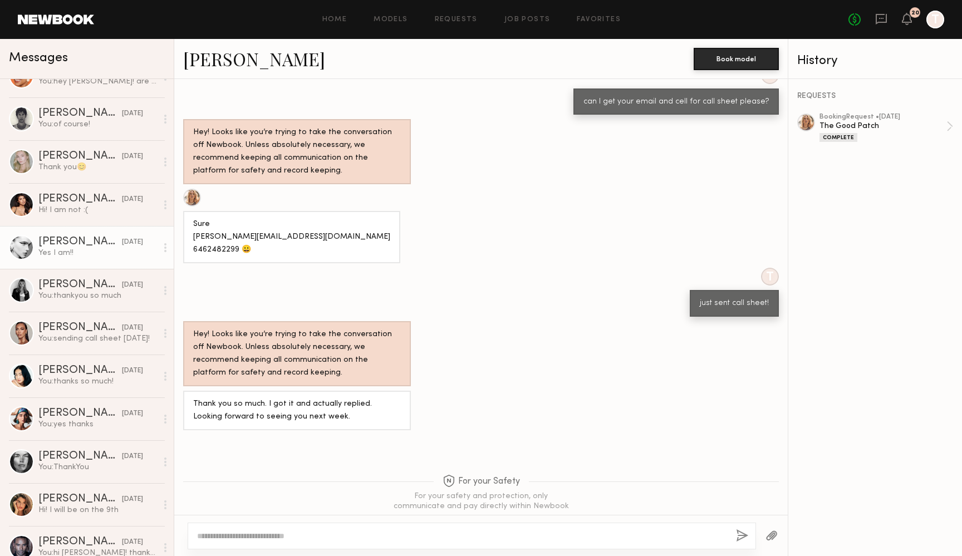
click at [58, 244] on div "[PERSON_NAME]" at bounding box center [80, 242] width 84 height 11
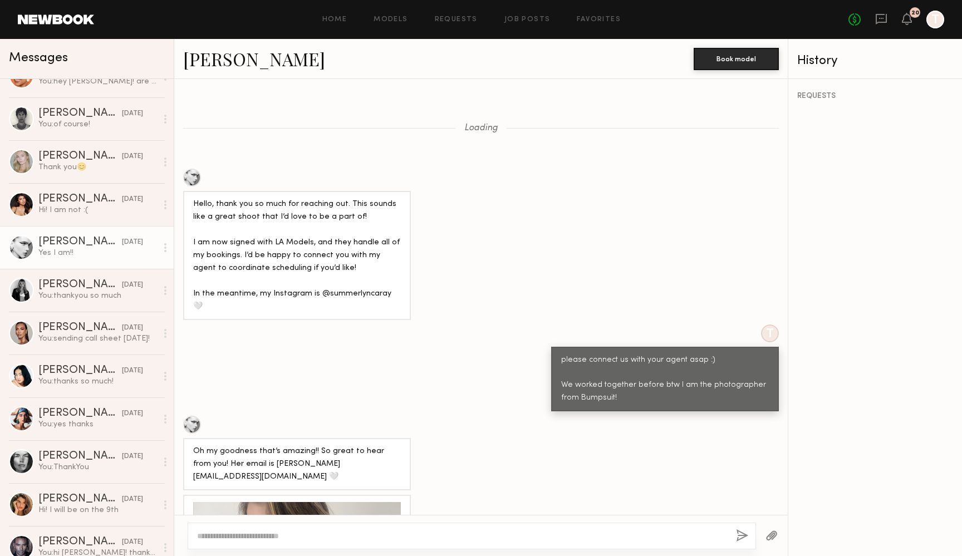
scroll to position [4304, 0]
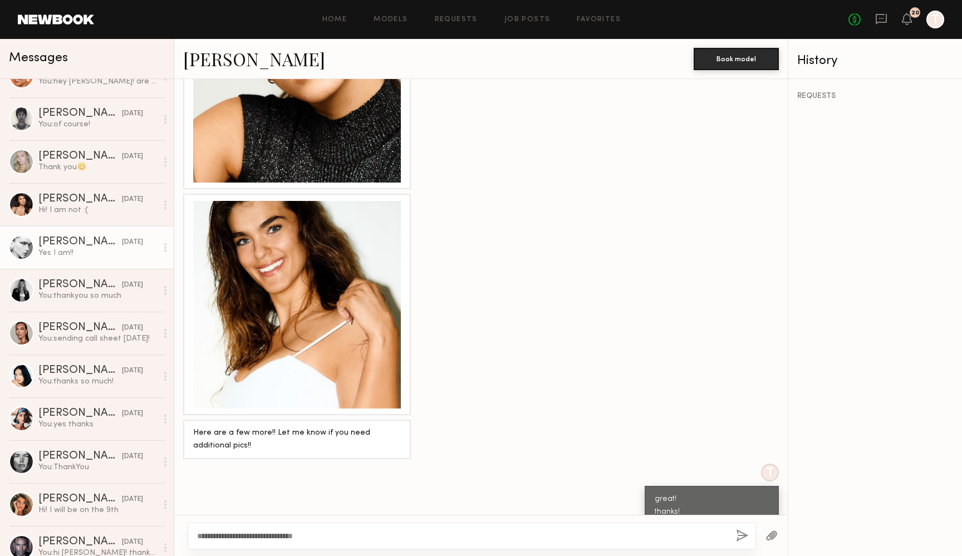
type textarea "**********"
click at [744, 538] on button "button" at bounding box center [742, 536] width 12 height 14
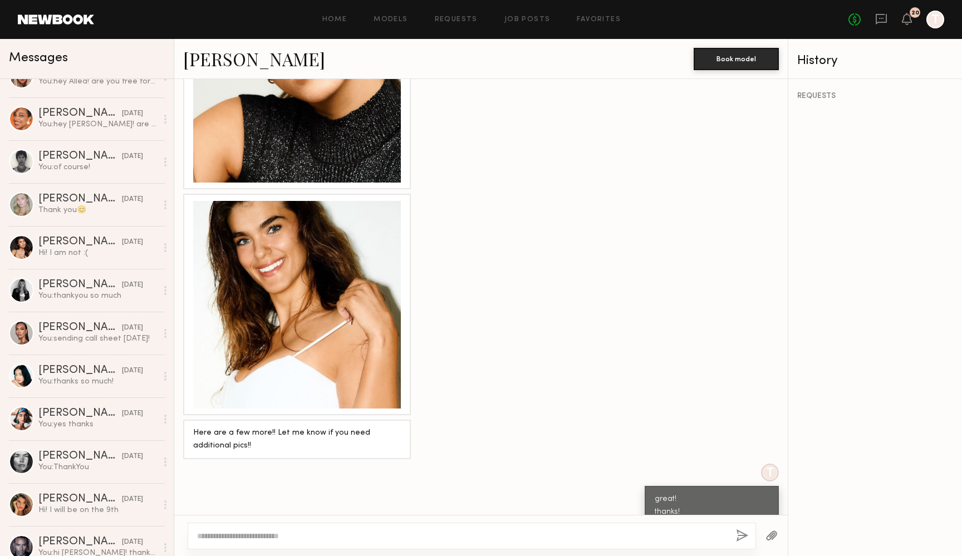
scroll to position [4528, 0]
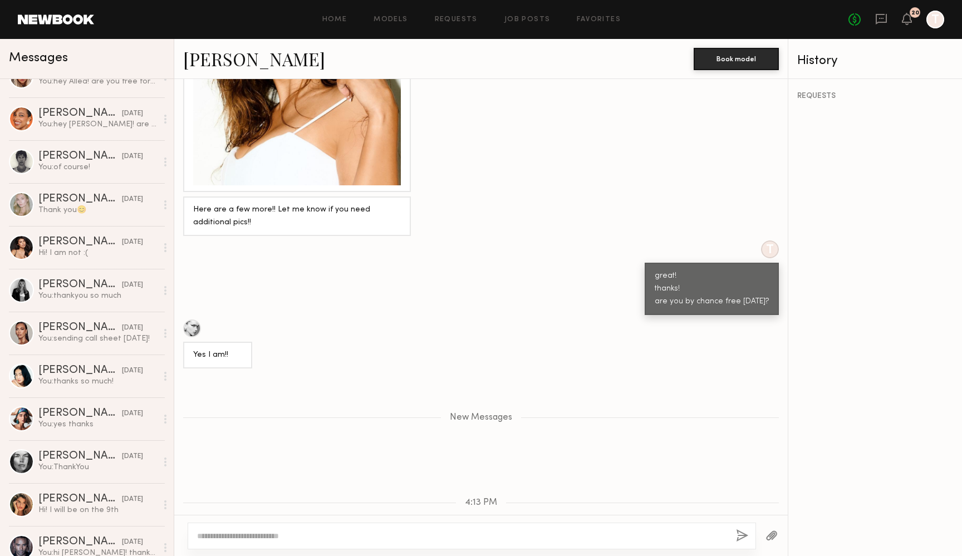
click at [217, 58] on link "[PERSON_NAME]" at bounding box center [254, 59] width 142 height 24
click at [428, 539] on textarea at bounding box center [462, 536] width 530 height 11
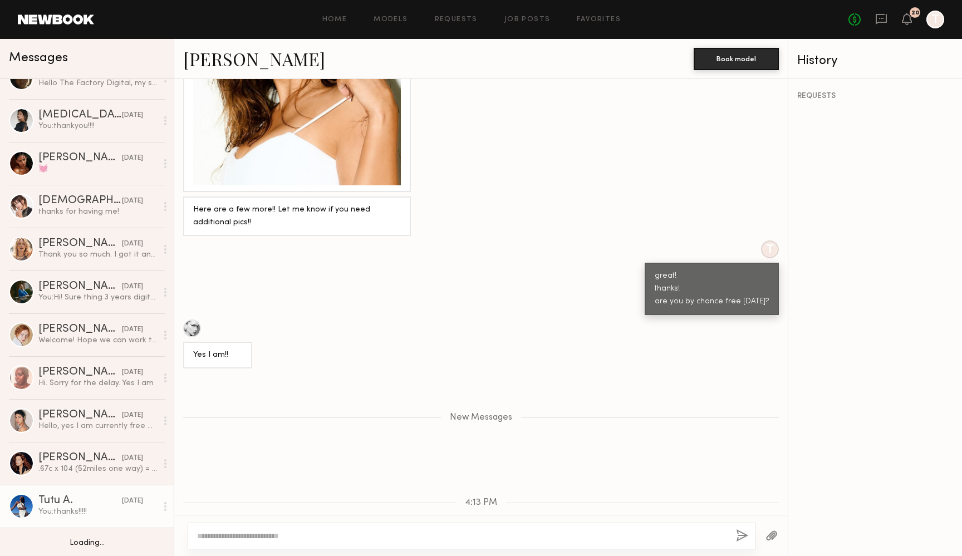
scroll to position [1377, 0]
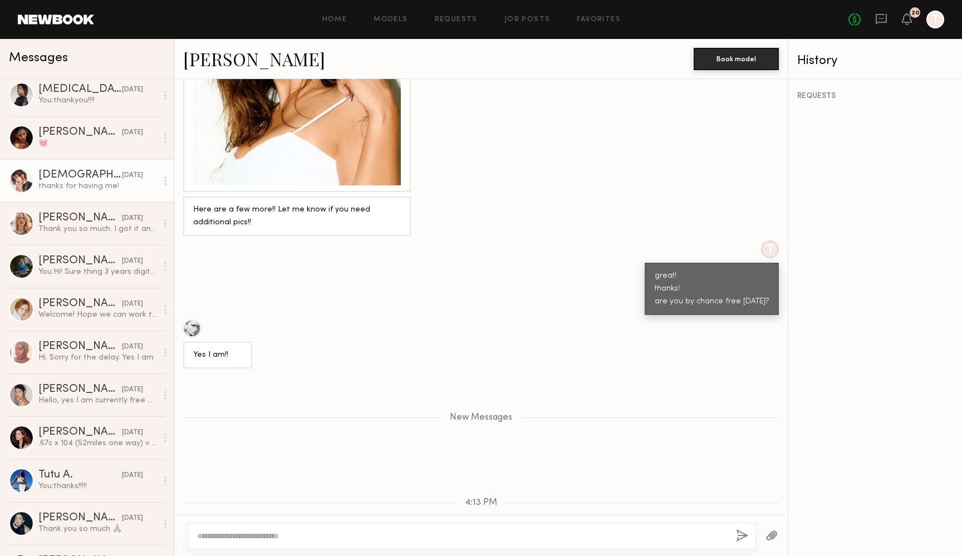
click at [68, 174] on div "[DEMOGRAPHIC_DATA][PERSON_NAME]" at bounding box center [80, 175] width 84 height 11
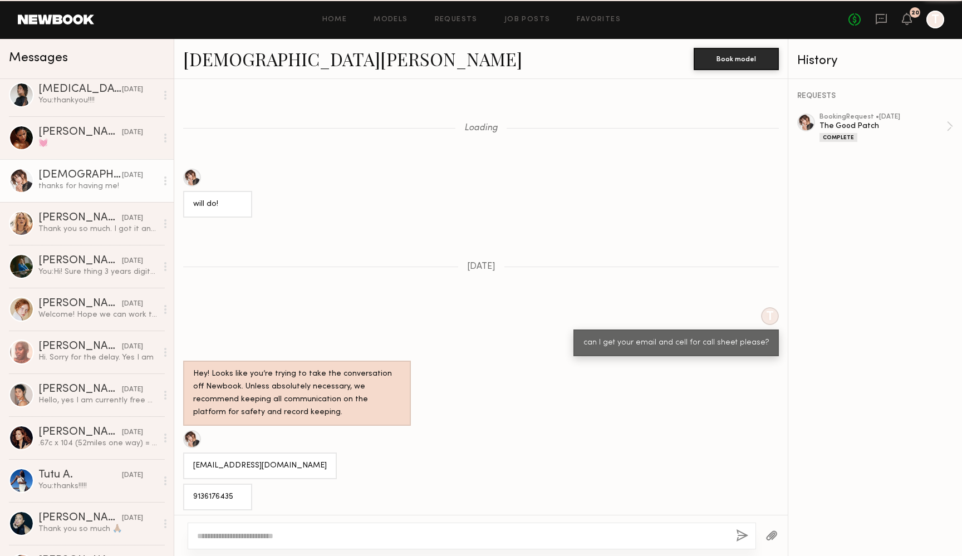
scroll to position [529, 0]
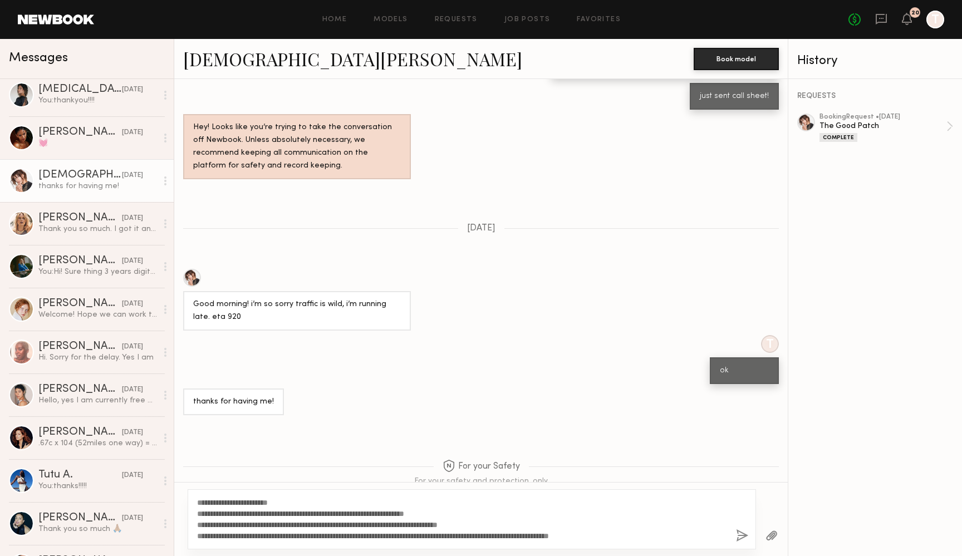
click at [559, 535] on textarea "**********" at bounding box center [462, 519] width 530 height 45
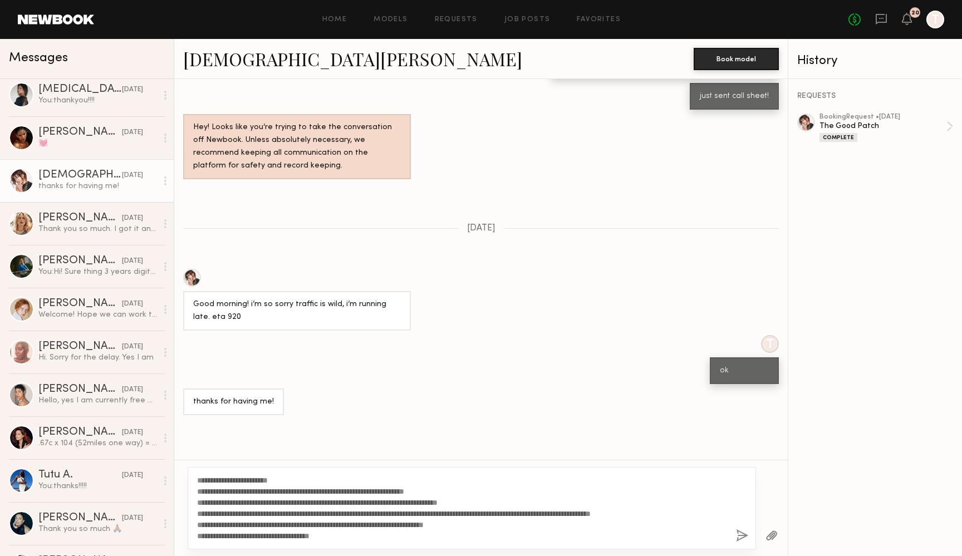
type textarea "**********"
click at [747, 533] on button "button" at bounding box center [742, 536] width 12 height 14
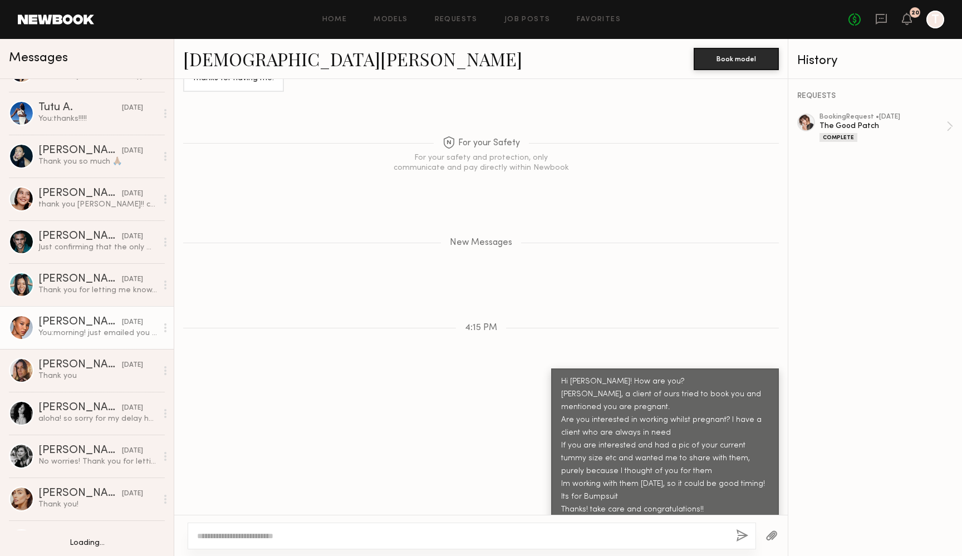
scroll to position [1748, 0]
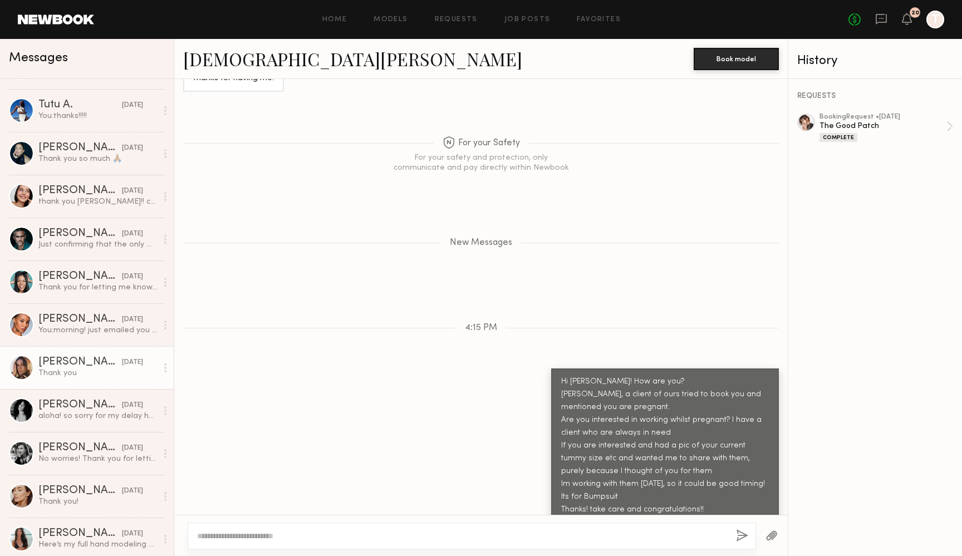
click at [37, 365] on link "[PERSON_NAME] [DATE] Thank you" at bounding box center [87, 367] width 174 height 43
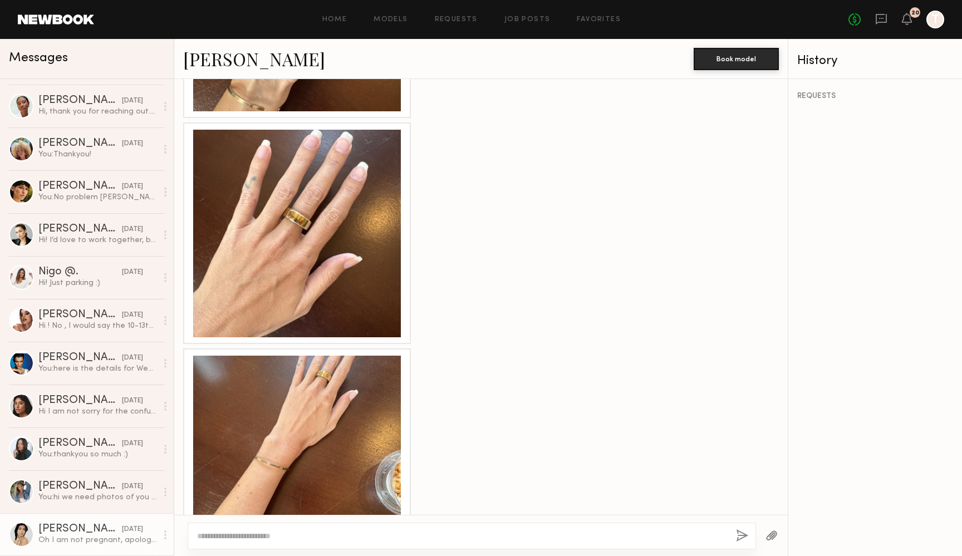
scroll to position [2524, 0]
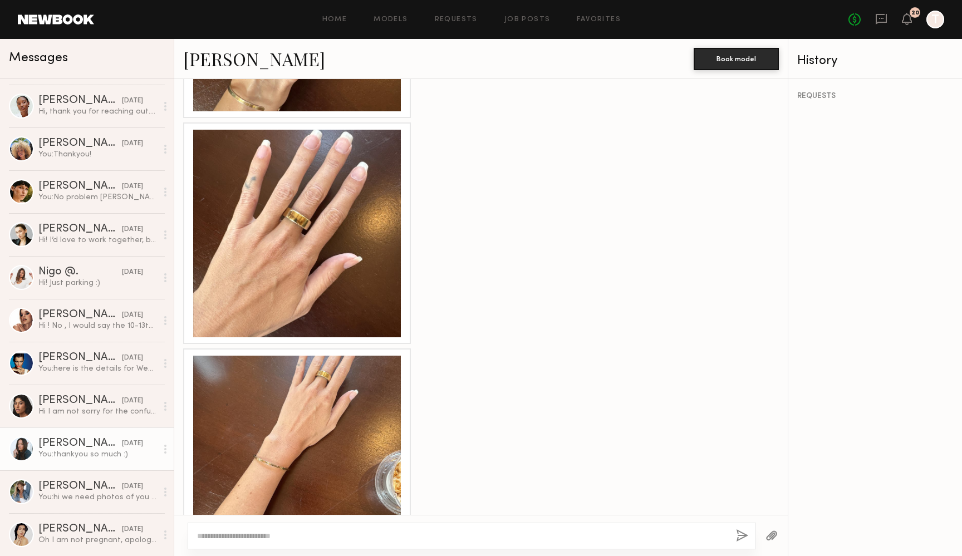
click at [90, 447] on div "[PERSON_NAME]" at bounding box center [80, 443] width 84 height 11
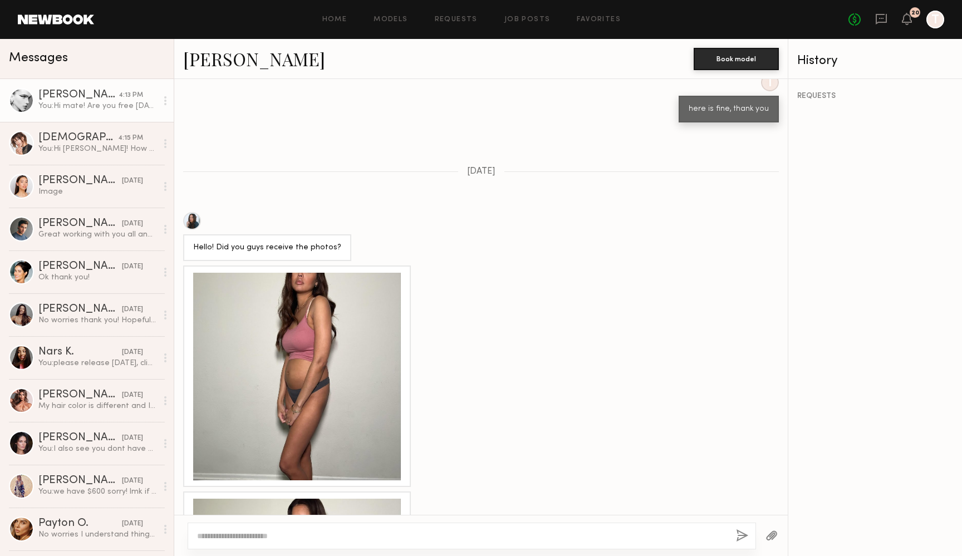
click at [89, 91] on div "[PERSON_NAME]" at bounding box center [78, 95] width 80 height 11
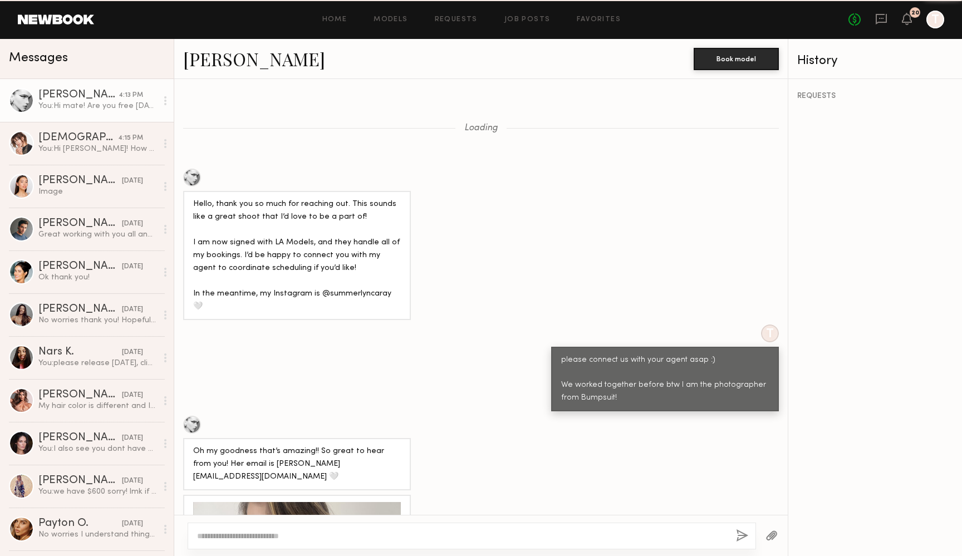
scroll to position [4495, 0]
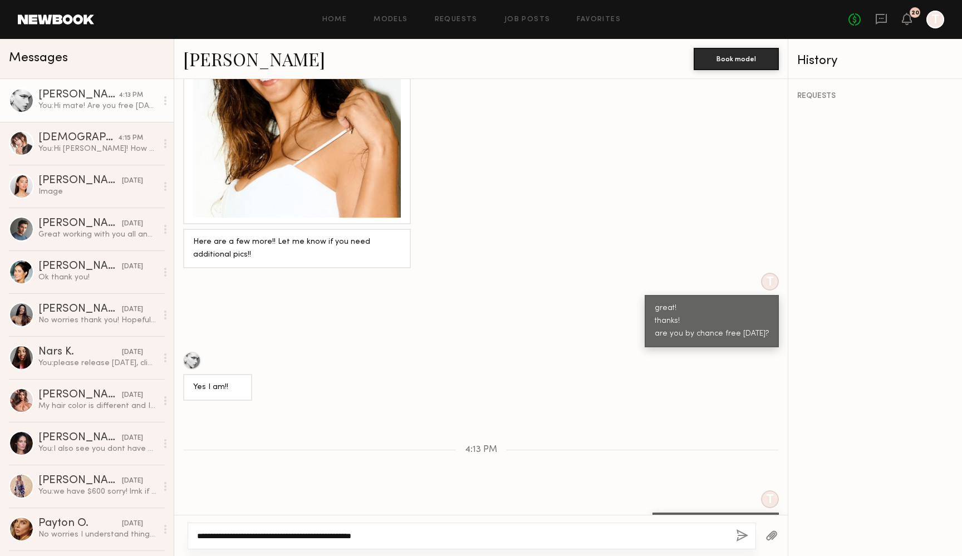
type textarea "**********"
click at [741, 533] on button "button" at bounding box center [742, 536] width 12 height 14
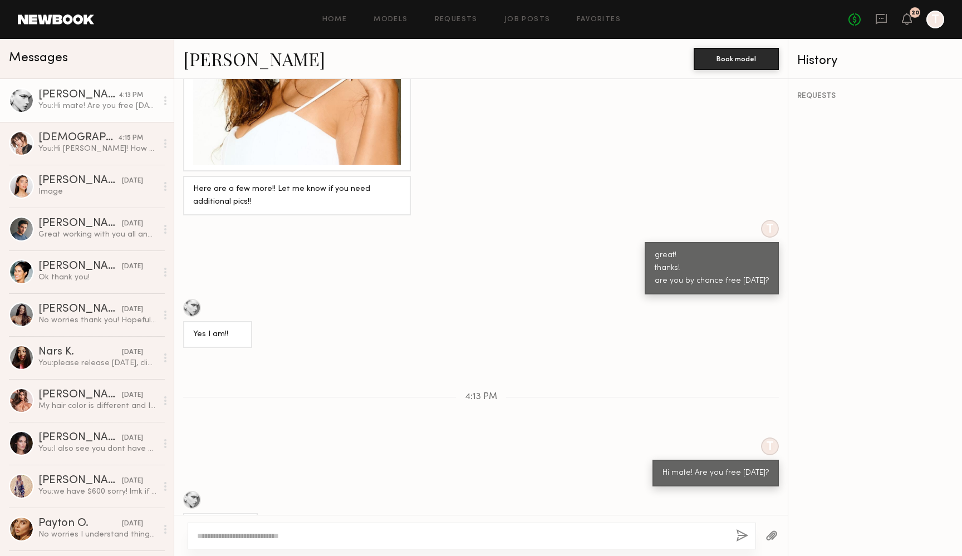
click at [611, 536] on textarea at bounding box center [462, 536] width 530 height 11
type textarea "******"
click at [741, 537] on button "button" at bounding box center [742, 536] width 12 height 14
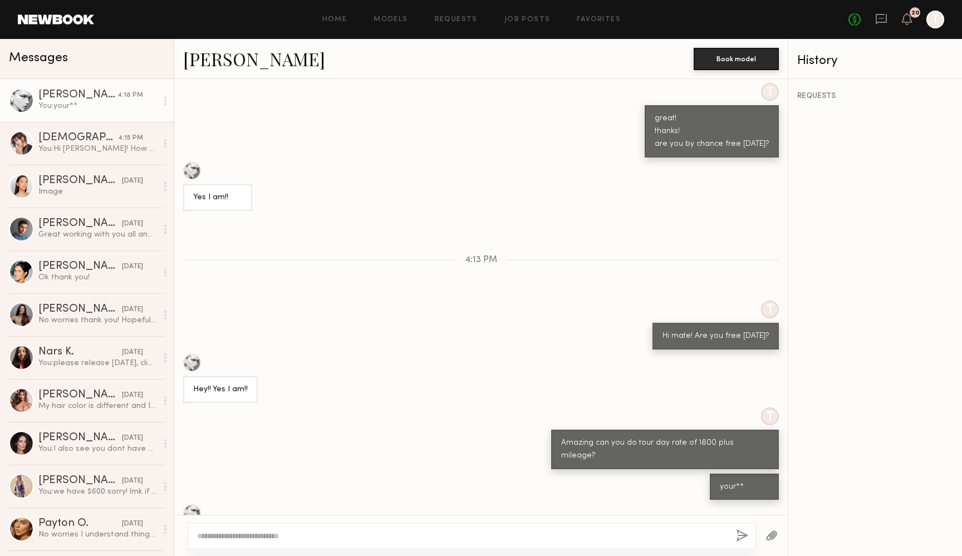
scroll to position [4685, 0]
click at [254, 536] on textarea at bounding box center [462, 536] width 530 height 11
type textarea "**********"
click at [739, 536] on button "button" at bounding box center [742, 536] width 12 height 14
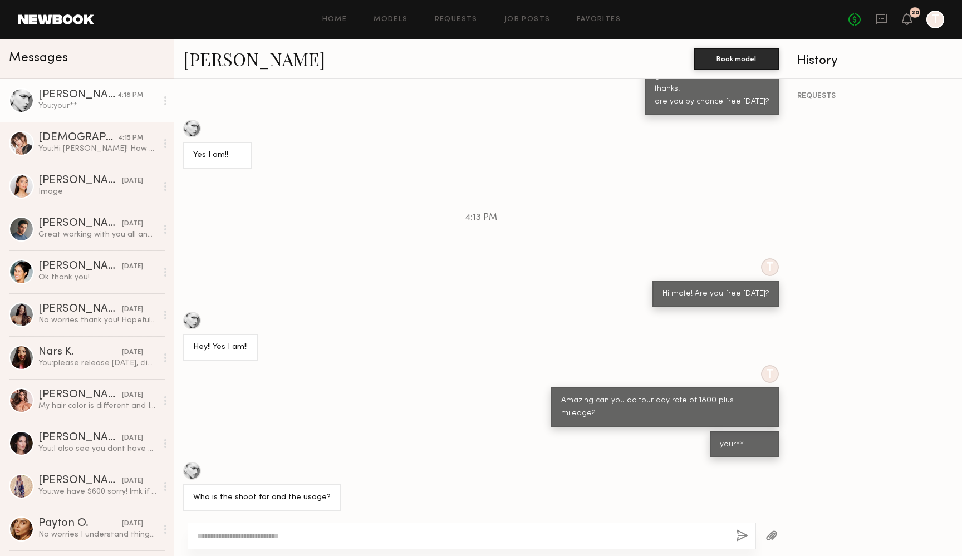
drag, startPoint x: 258, startPoint y: 448, endPoint x: 311, endPoint y: 447, distance: 53.5
click at [311, 523] on div "Also my number is [PHONE_NUMBER] if you need it as well!" at bounding box center [297, 536] width 208 height 26
copy div "[PHONE_NUMBER]"
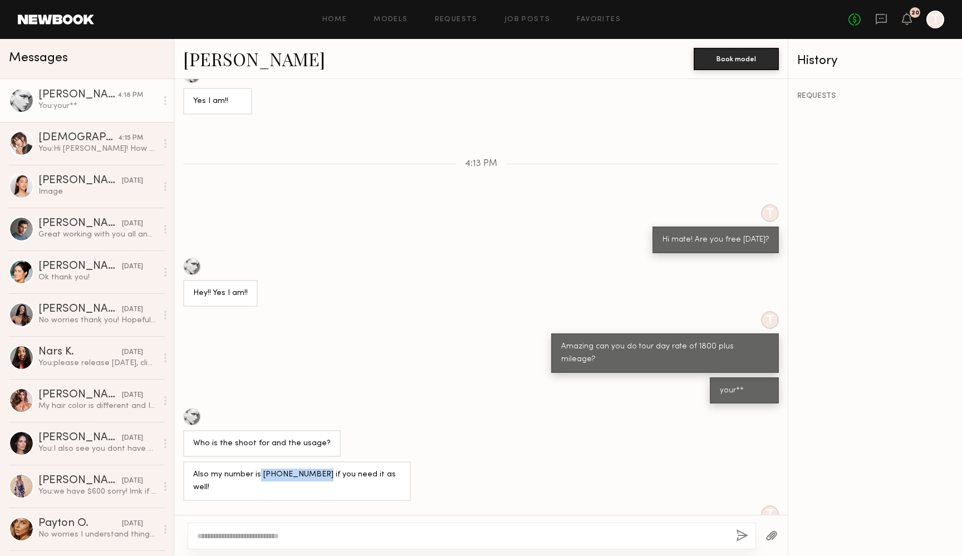
scroll to position [4780, 0]
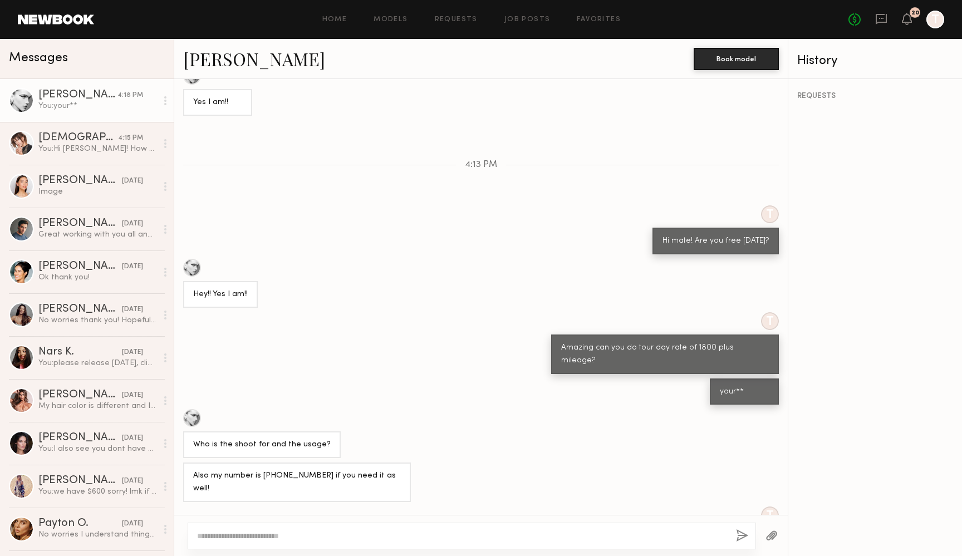
click at [214, 530] on div at bounding box center [472, 536] width 568 height 27
click at [219, 535] on textarea at bounding box center [462, 536] width 530 height 11
type textarea "**********"
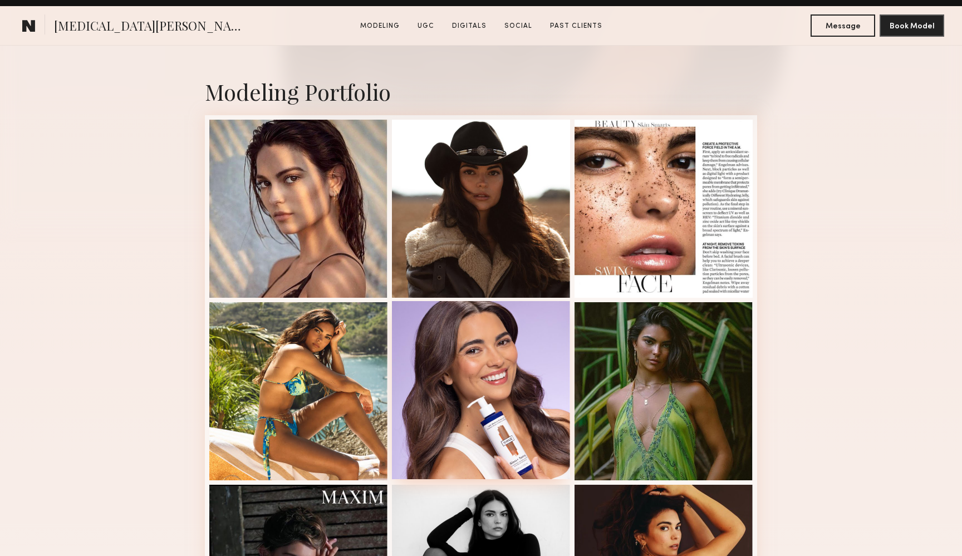
scroll to position [219, 0]
